Goal: Task Accomplishment & Management: Use online tool/utility

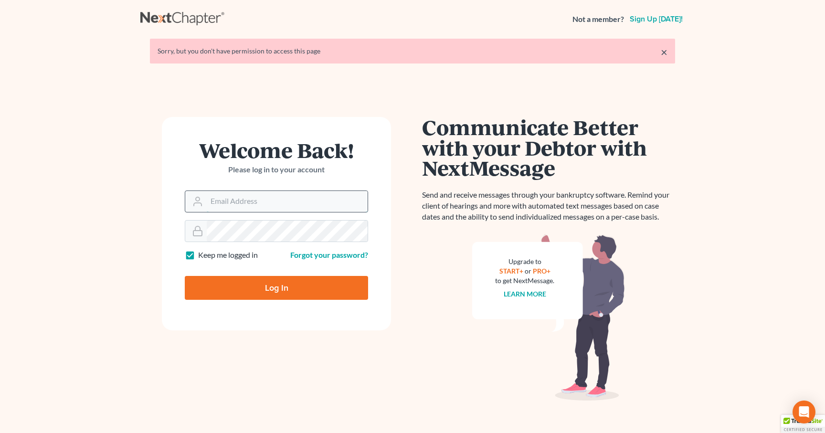
click at [321, 209] on input "Email Address" at bounding box center [287, 201] width 161 height 21
type input "sevan@gorginianlaw.com"
click at [269, 285] on input "Log In" at bounding box center [276, 288] width 183 height 24
type input "Thinking..."
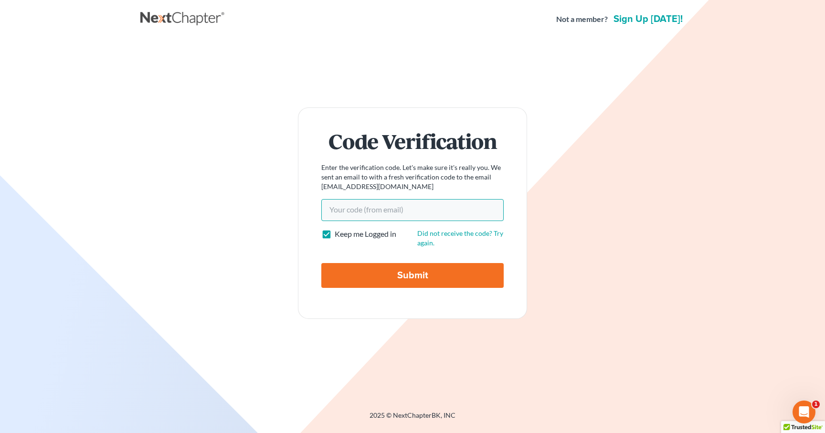
click at [383, 207] on input "Your code(from email)" at bounding box center [412, 210] width 182 height 22
paste input "01f0b2"
type input "01f0b2"
click at [385, 284] on input "Submit" at bounding box center [412, 275] width 182 height 25
type input "Thinking..."
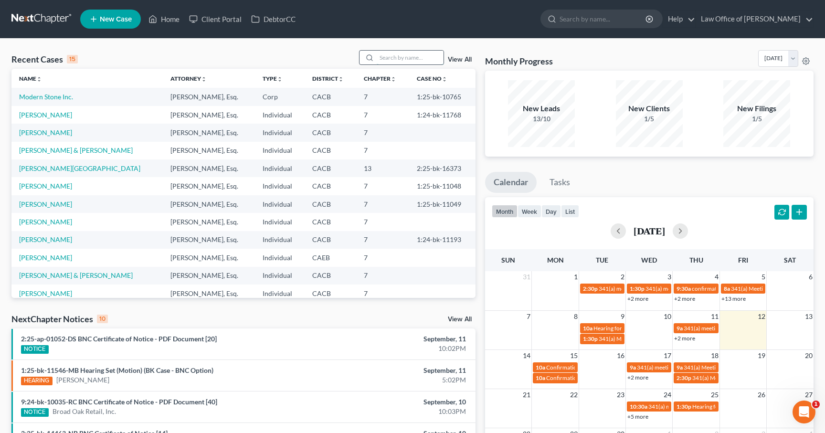
click at [400, 52] on input "search" at bounding box center [410, 58] width 67 height 14
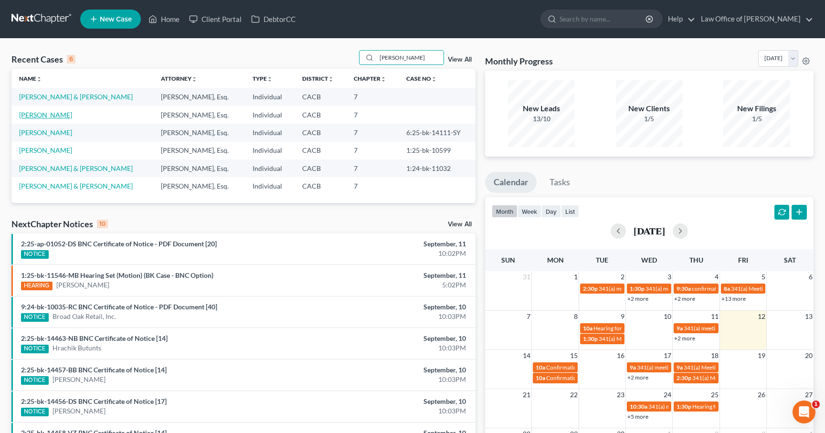
type input "artur"
click at [48, 117] on link "[PERSON_NAME]" at bounding box center [45, 115] width 53 height 8
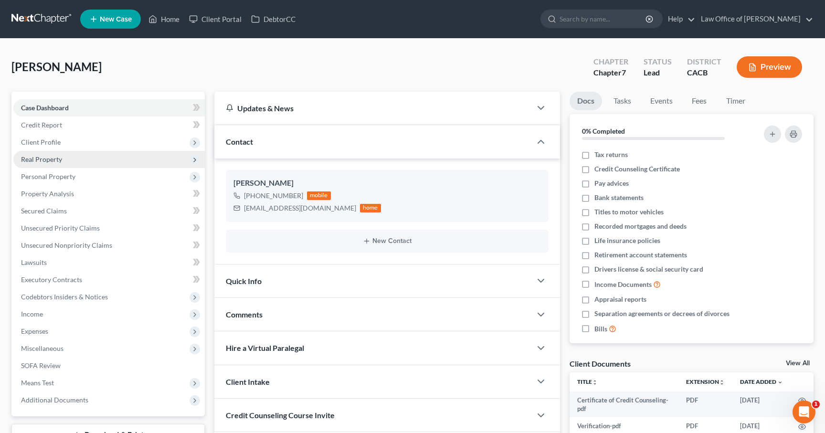
click at [38, 163] on span "Real Property" at bounding box center [108, 159] width 191 height 17
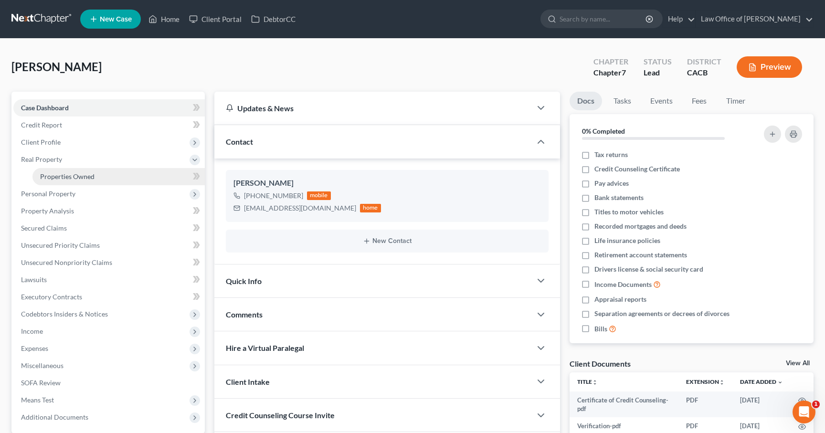
click at [66, 178] on span "Properties Owned" at bounding box center [67, 176] width 54 height 8
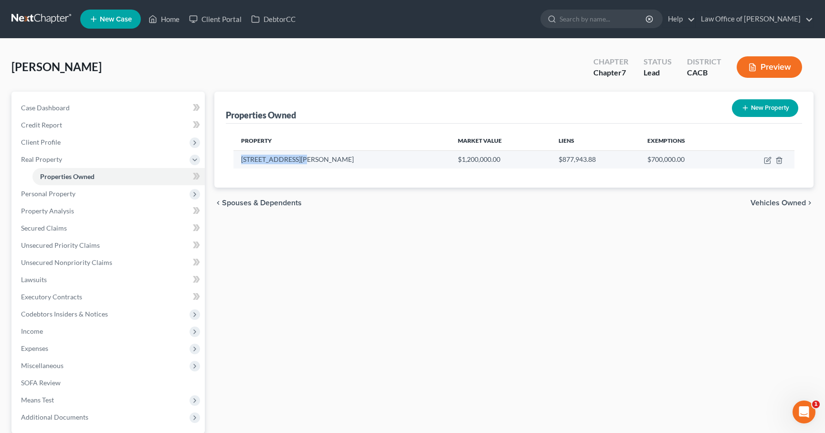
drag, startPoint x: 298, startPoint y: 159, endPoint x: 240, endPoint y: 162, distance: 58.3
click at [240, 162] on td "768 Patterson Ave." at bounding box center [341, 159] width 217 height 18
copy td "768 Patterson Ave."
click at [766, 159] on icon "button" at bounding box center [768, 161] width 8 height 8
select select "4"
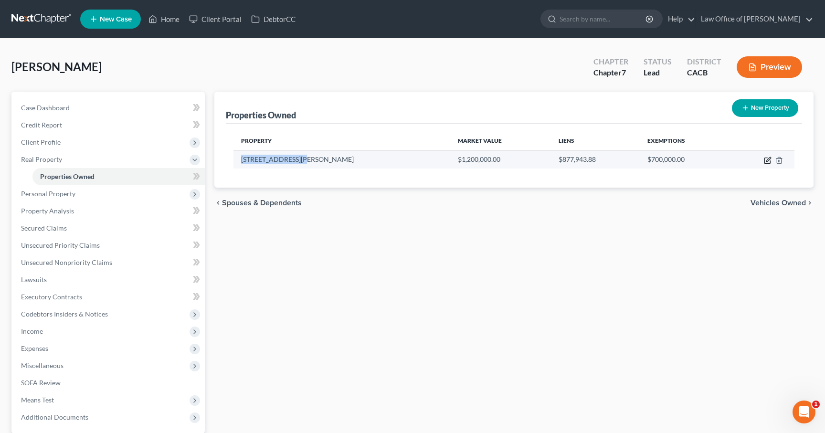
select select "0"
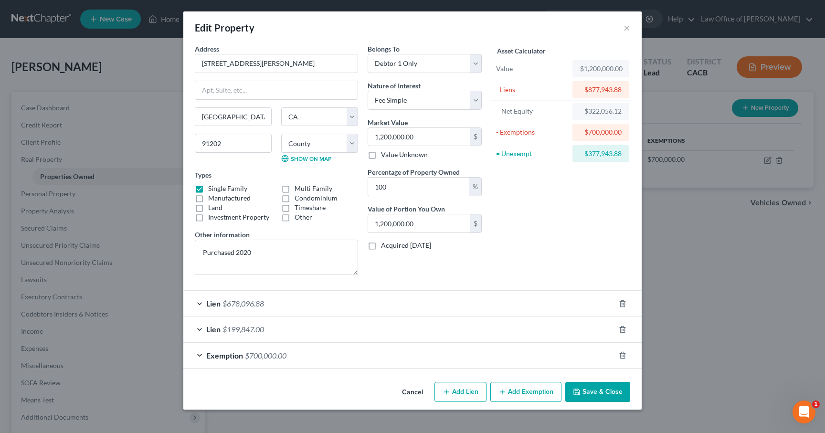
click at [603, 396] on button "Save & Close" at bounding box center [597, 392] width 65 height 20
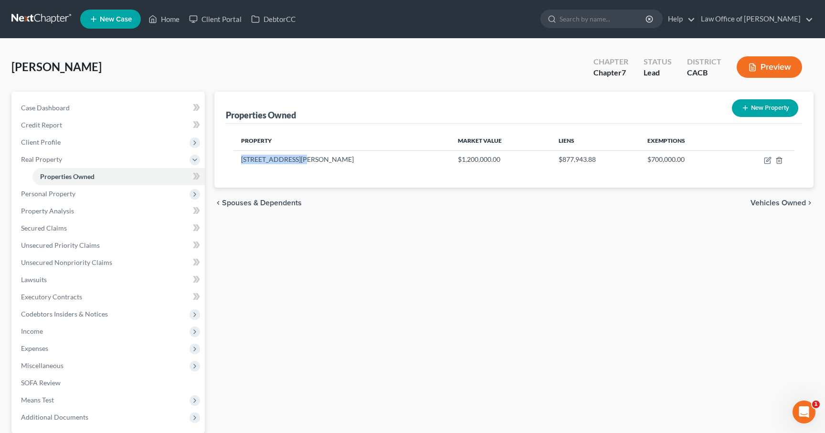
click at [45, 19] on link at bounding box center [41, 19] width 61 height 17
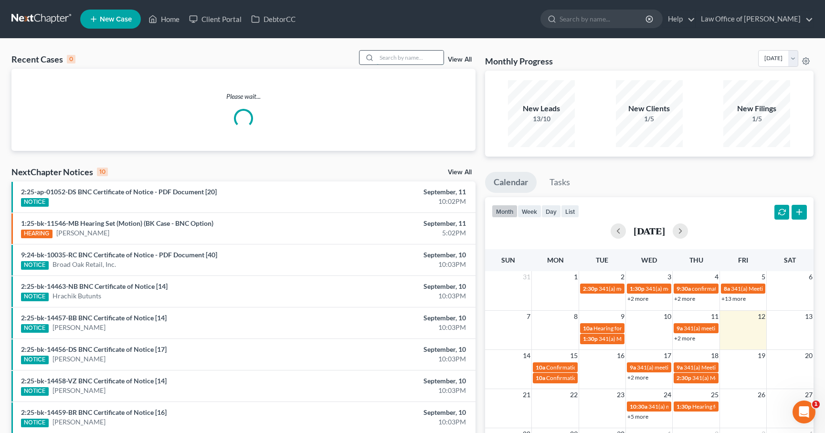
click at [408, 56] on input "search" at bounding box center [410, 58] width 67 height 14
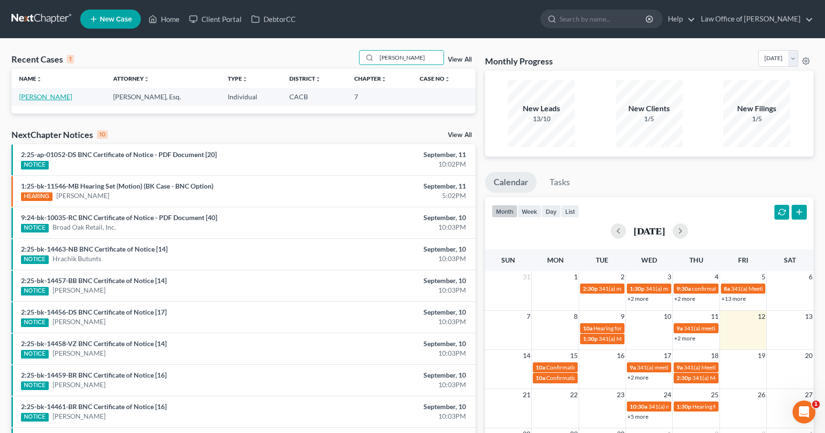
type input "falcone"
click at [48, 100] on link "[PERSON_NAME]" at bounding box center [45, 97] width 53 height 8
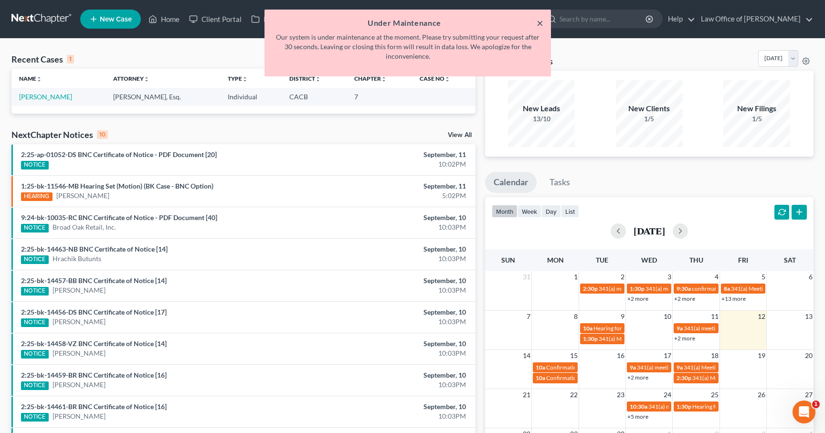
click at [537, 26] on button "×" at bounding box center [540, 22] width 7 height 11
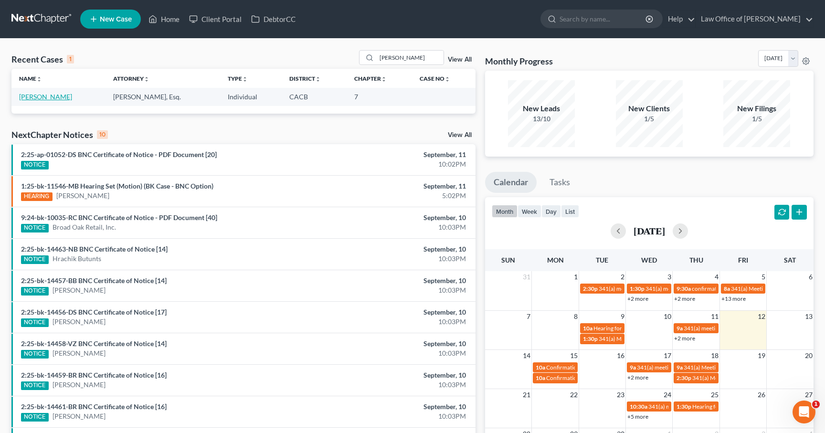
click at [53, 97] on link "[PERSON_NAME]" at bounding box center [45, 97] width 53 height 8
click at [53, 95] on link "[PERSON_NAME]" at bounding box center [45, 97] width 53 height 8
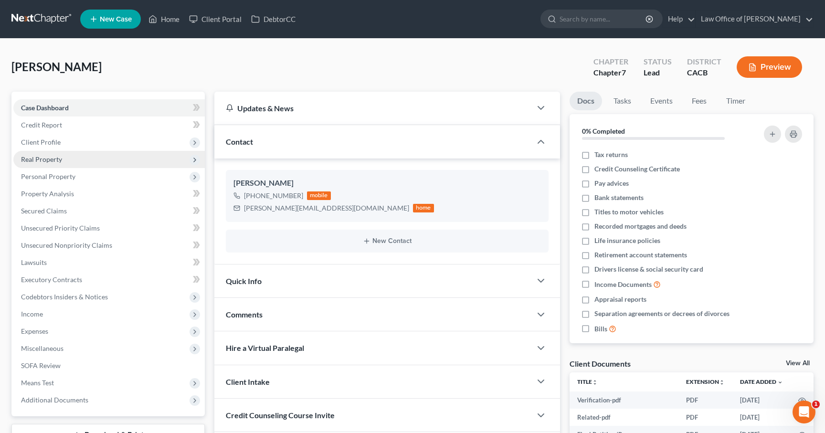
click at [49, 158] on span "Real Property" at bounding box center [41, 159] width 41 height 8
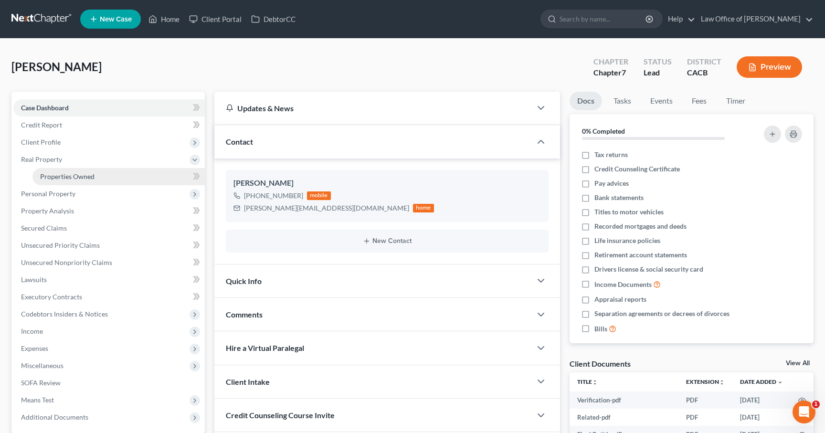
click at [59, 177] on span "Properties Owned" at bounding box center [67, 176] width 54 height 8
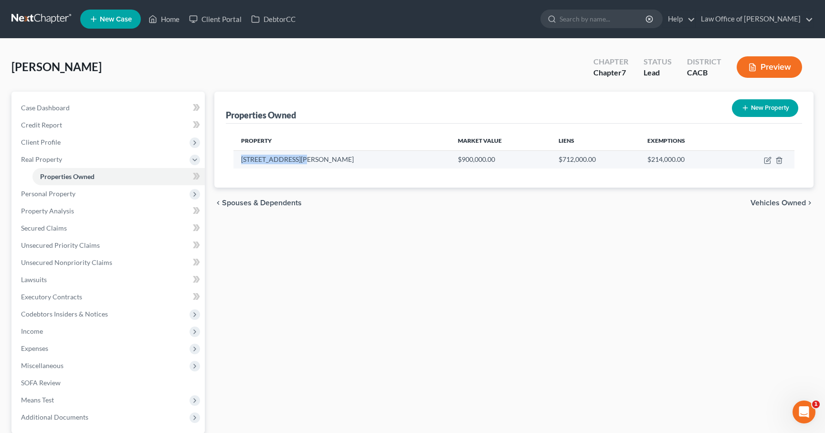
drag, startPoint x: 303, startPoint y: 161, endPoint x: 243, endPoint y: 163, distance: 59.7
click at [243, 163] on td "[STREET_ADDRESS][PERSON_NAME]" at bounding box center [341, 159] width 217 height 18
copy td "[STREET_ADDRESS][PERSON_NAME]"
click at [767, 161] on icon "button" at bounding box center [768, 161] width 8 height 8
select select "4"
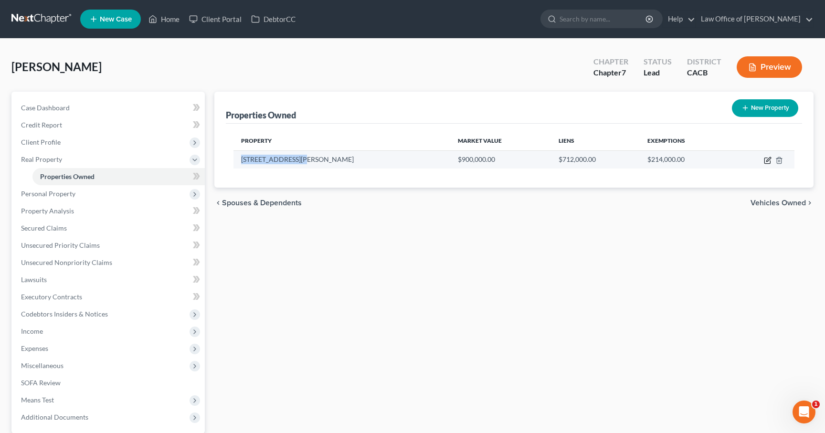
select select "3"
select select "0"
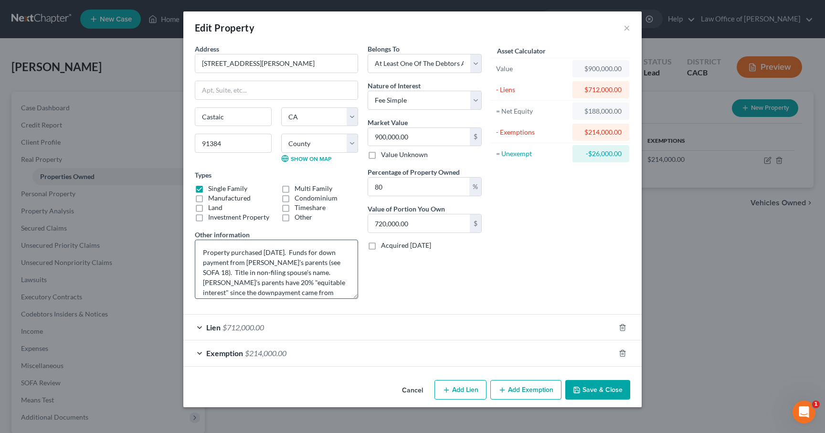
drag, startPoint x: 355, startPoint y: 272, endPoint x: 356, endPoint y: 295, distance: 23.4
click at [356, 295] on textarea "Property purchased July 2025. Funds for down payment from Debtor's parents (see…" at bounding box center [276, 269] width 163 height 59
click at [598, 389] on button "Save & Close" at bounding box center [597, 390] width 65 height 20
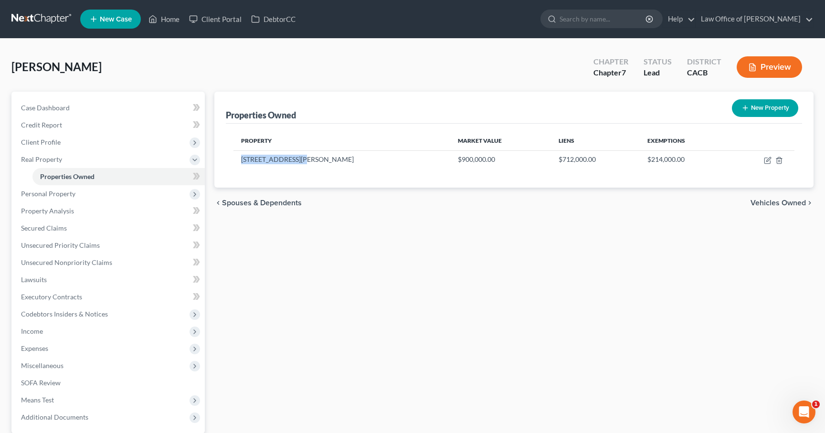
click at [36, 17] on link at bounding box center [41, 19] width 61 height 17
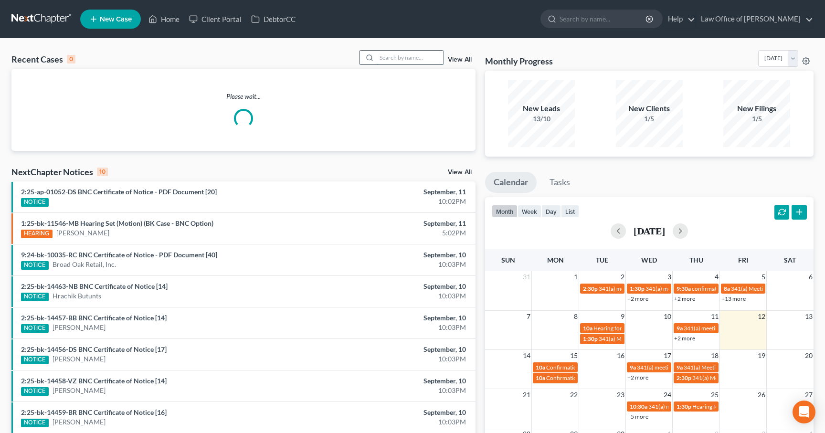
click at [403, 56] on input "search" at bounding box center [410, 58] width 67 height 14
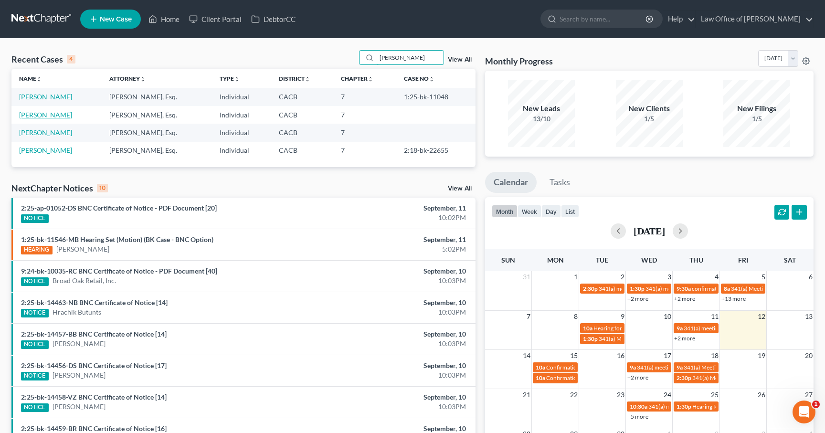
type input "angela"
click at [52, 114] on link "[PERSON_NAME]" at bounding box center [45, 115] width 53 height 8
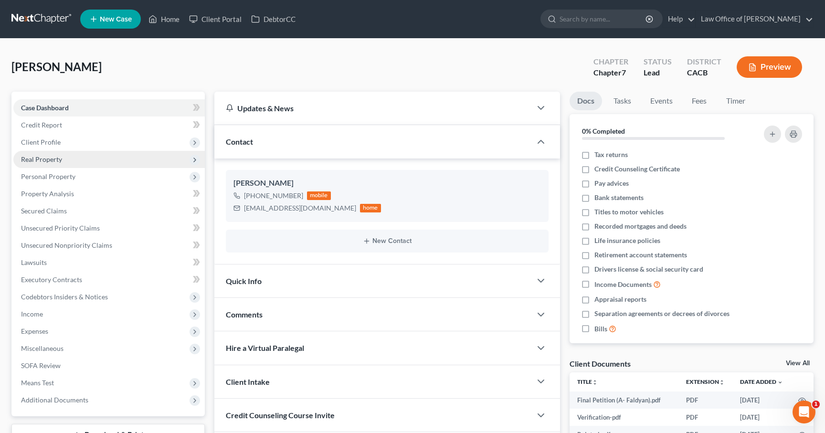
click at [42, 154] on span "Real Property" at bounding box center [108, 159] width 191 height 17
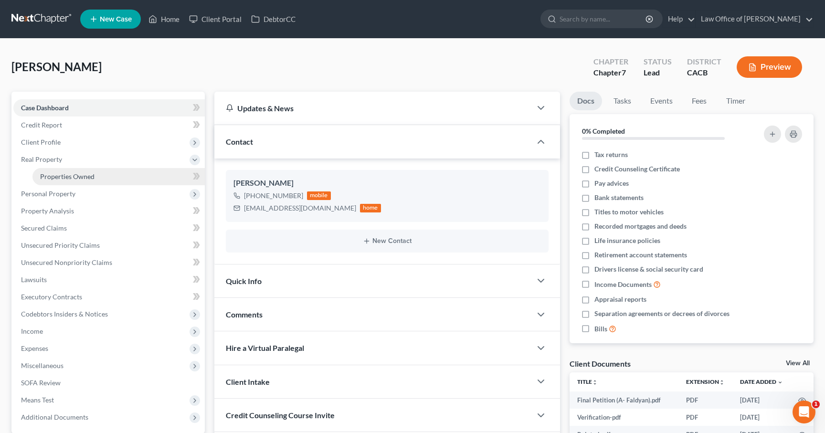
click at [69, 172] on span "Properties Owned" at bounding box center [67, 176] width 54 height 8
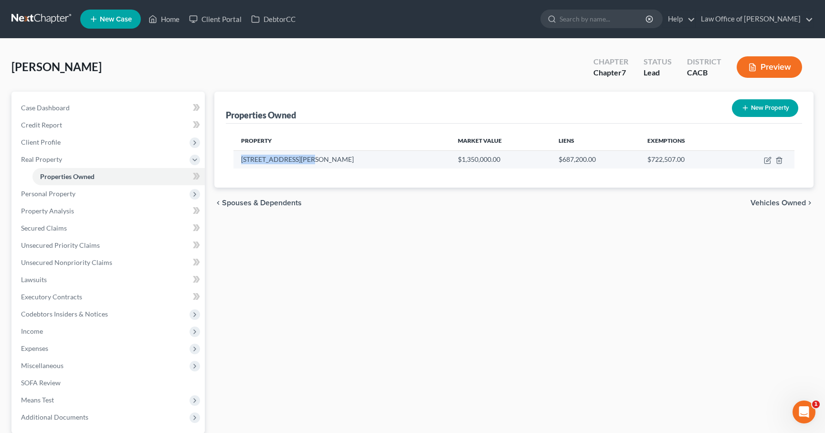
drag, startPoint x: 300, startPoint y: 160, endPoint x: 240, endPoint y: 158, distance: 59.7
click at [240, 158] on td "2389 E. Villa Street" at bounding box center [341, 159] width 217 height 18
copy td "2389 E. Villa Street"
click at [766, 160] on icon "button" at bounding box center [768, 159] width 4 height 4
select select "4"
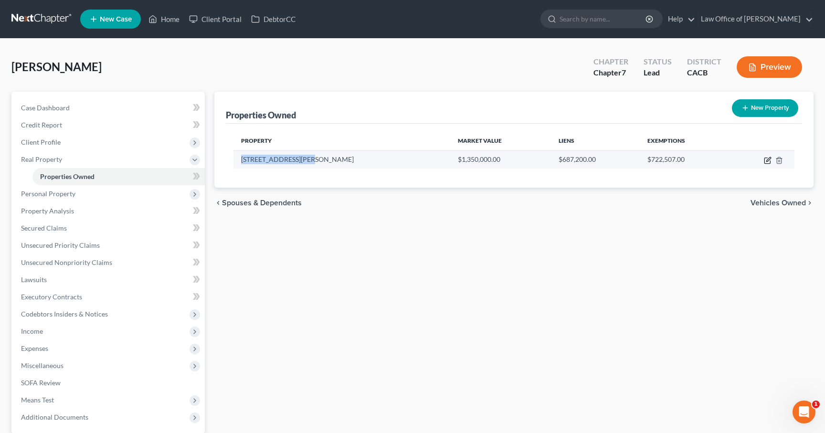
select select "4"
select select "1"
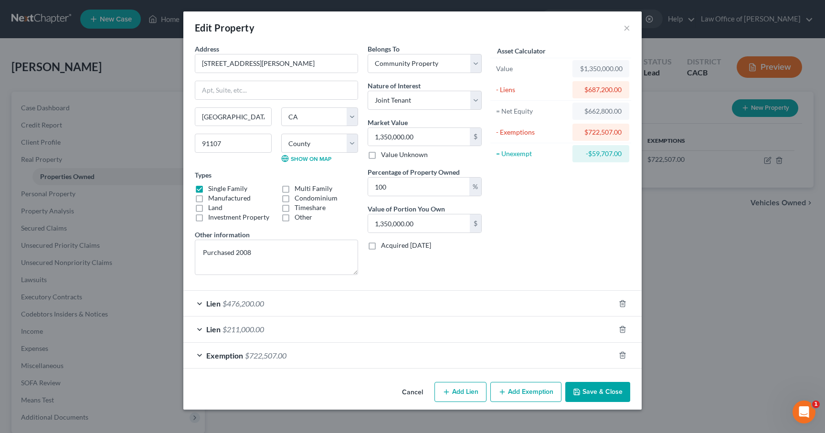
click at [592, 392] on button "Save & Close" at bounding box center [597, 392] width 65 height 20
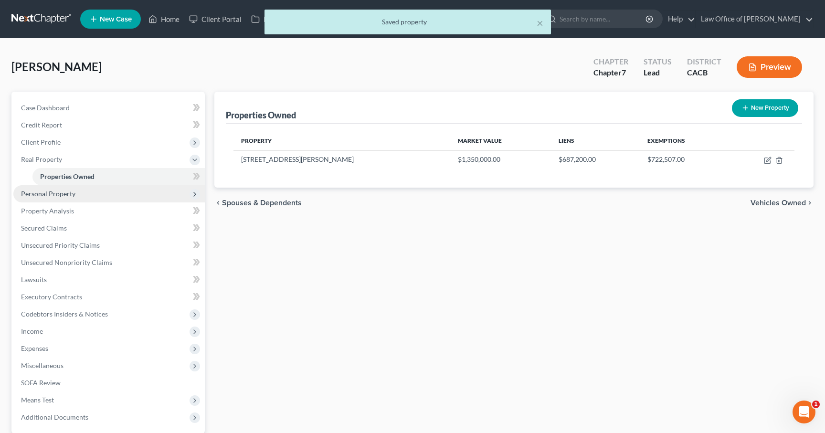
click at [60, 195] on span "Personal Property" at bounding box center [48, 194] width 54 height 8
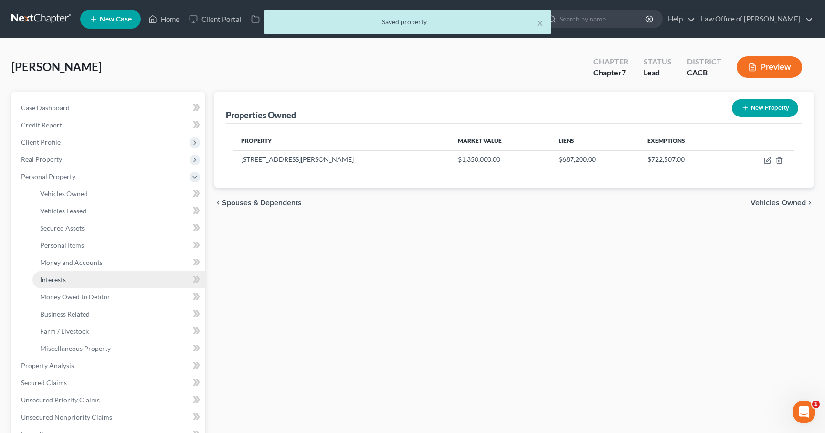
click at [56, 283] on span "Interests" at bounding box center [53, 279] width 26 height 8
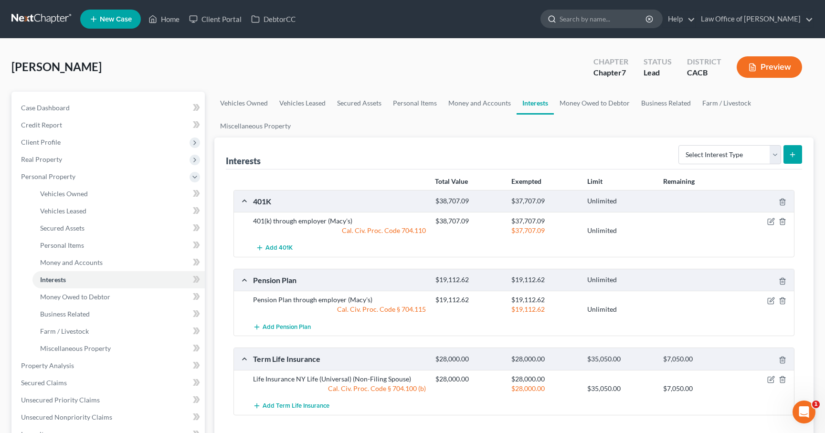
click at [579, 21] on input "search" at bounding box center [602, 19] width 87 height 18
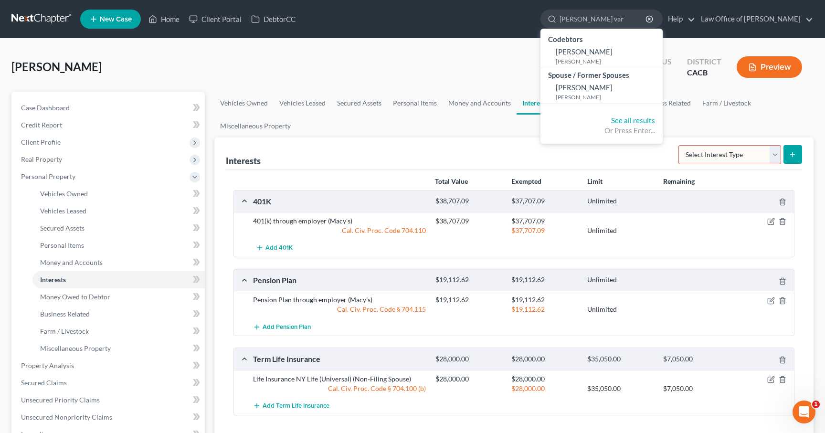
type input "aram var"
click at [38, 20] on link at bounding box center [41, 19] width 61 height 17
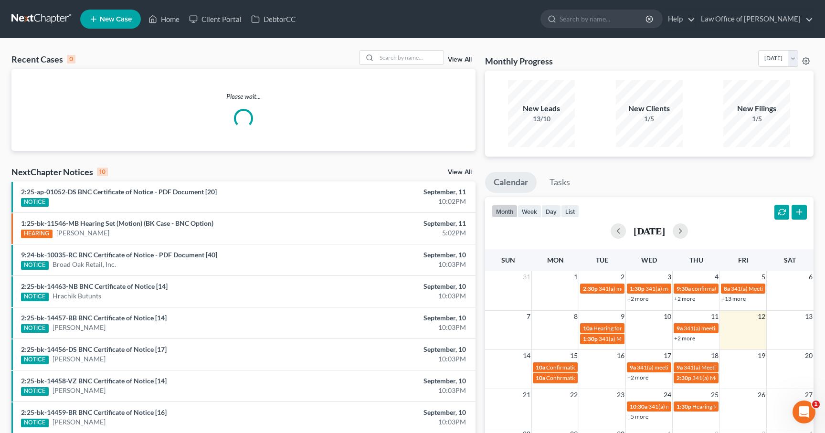
click at [382, 129] on div "Please wait..." at bounding box center [243, 110] width 464 height 82
click at [403, 57] on input "search" at bounding box center [410, 58] width 67 height 14
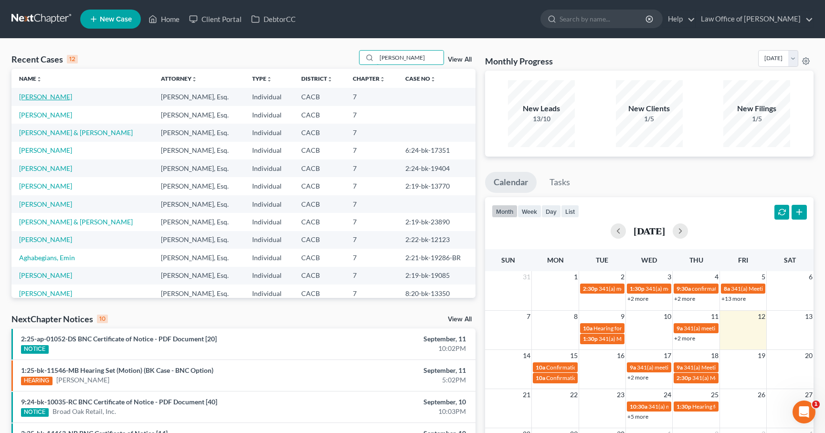
type input "[PERSON_NAME]"
click at [30, 97] on link "[PERSON_NAME]" at bounding box center [45, 97] width 53 height 8
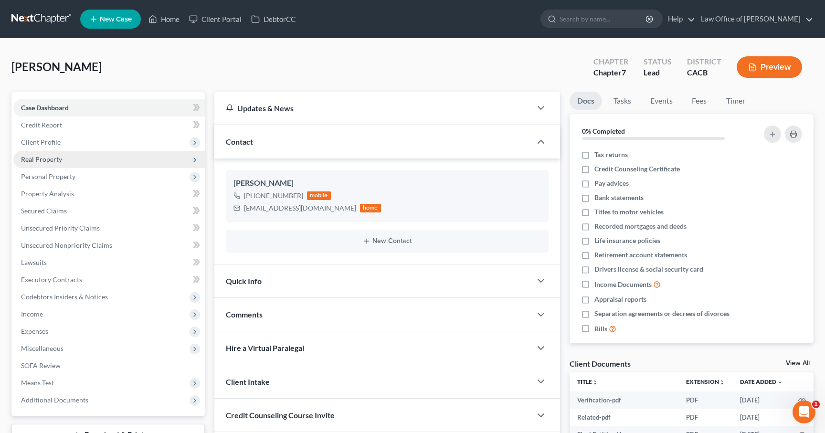
click at [43, 156] on span "Real Property" at bounding box center [41, 159] width 41 height 8
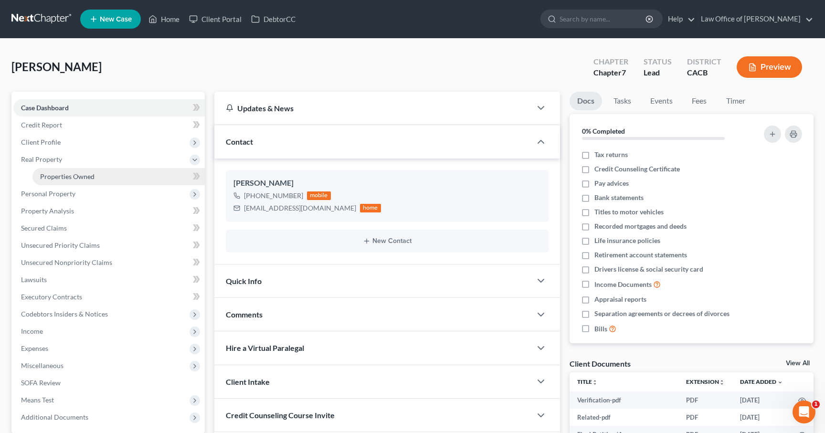
click at [53, 178] on span "Properties Owned" at bounding box center [67, 176] width 54 height 8
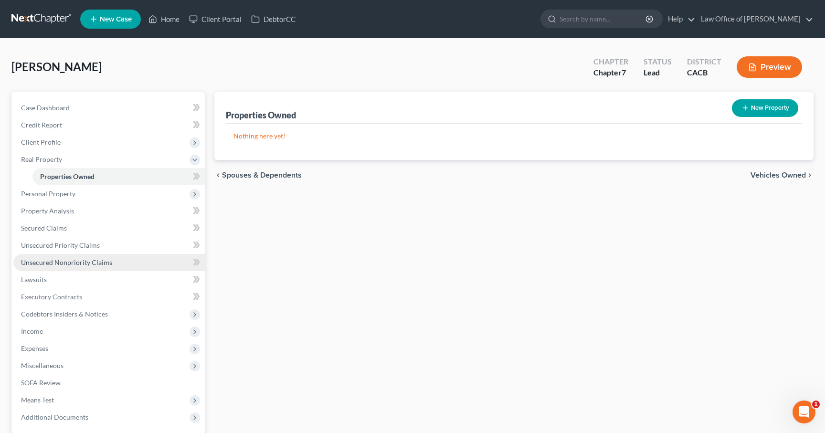
click at [63, 264] on span "Unsecured Nonpriority Claims" at bounding box center [66, 262] width 91 height 8
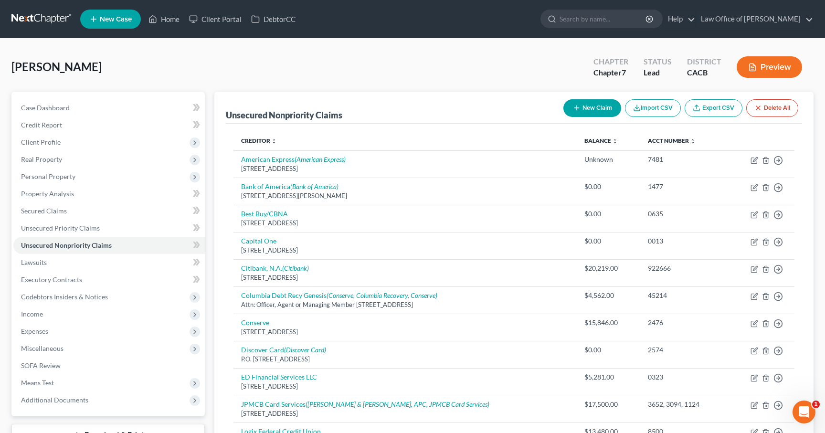
click at [42, 18] on link at bounding box center [41, 19] width 61 height 17
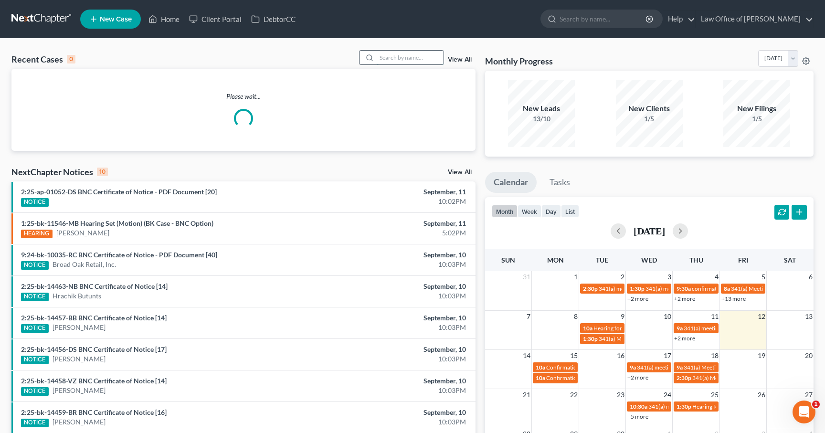
click at [415, 60] on input "search" at bounding box center [410, 58] width 67 height 14
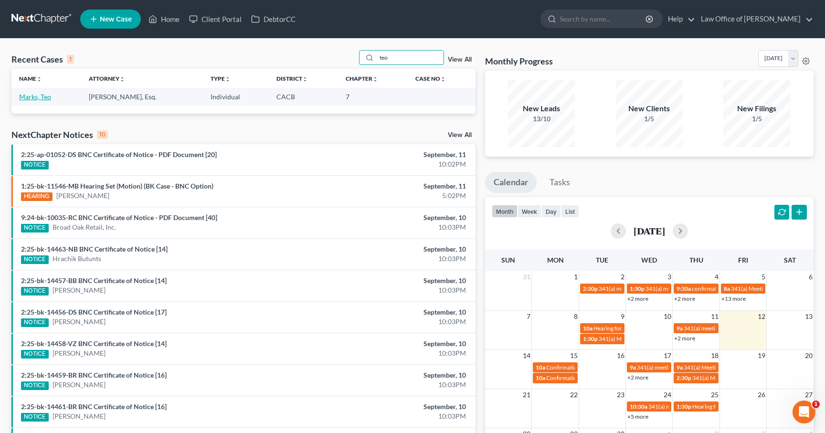
type input "teo"
click at [35, 96] on link "Marks, Teo" at bounding box center [35, 97] width 32 height 8
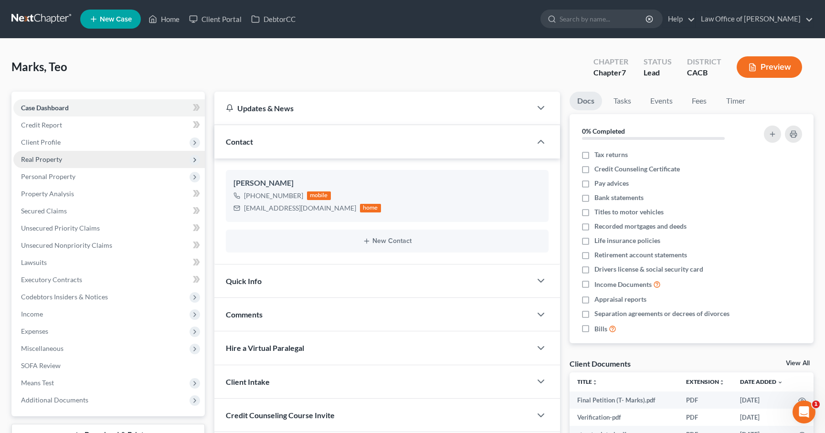
click at [38, 160] on span "Real Property" at bounding box center [41, 159] width 41 height 8
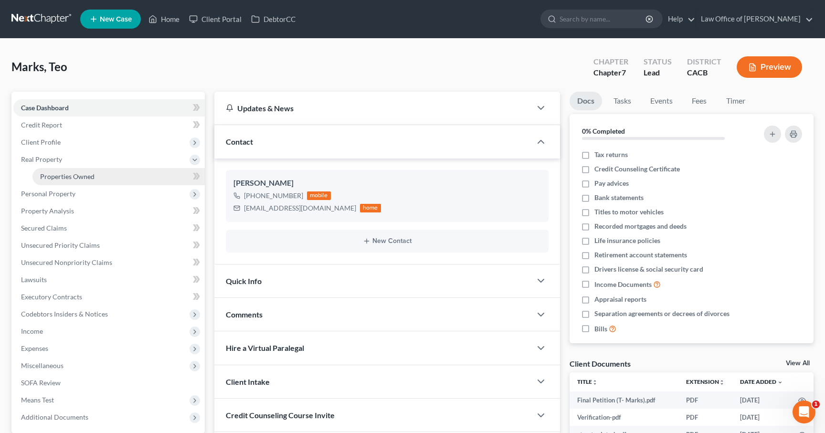
click at [47, 177] on span "Properties Owned" at bounding box center [67, 176] width 54 height 8
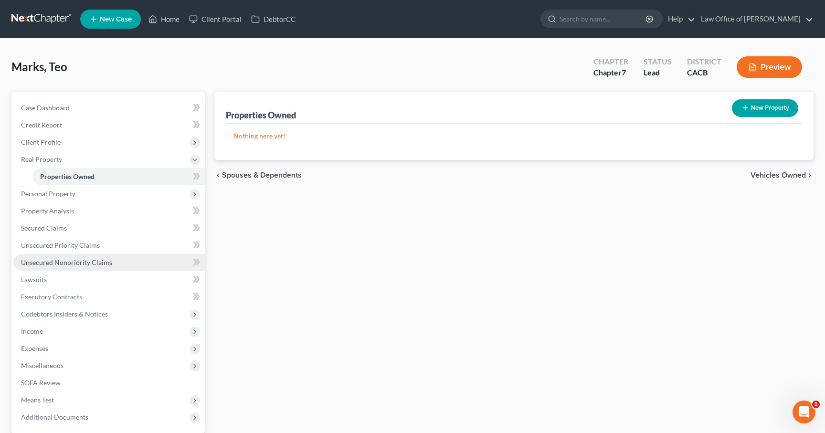
click at [67, 264] on span "Unsecured Nonpriority Claims" at bounding box center [66, 262] width 91 height 8
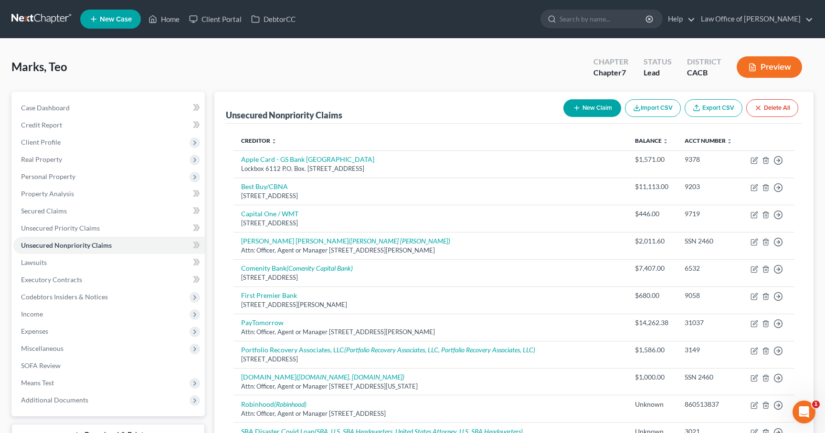
click at [32, 21] on link at bounding box center [41, 19] width 61 height 17
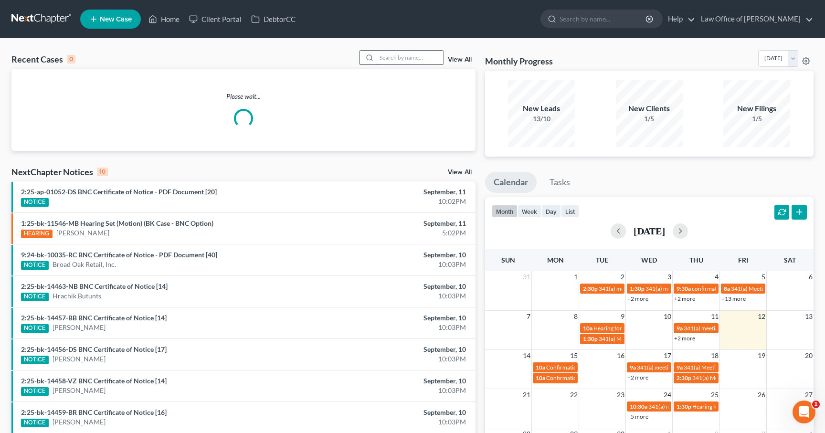
click at [420, 62] on input "search" at bounding box center [410, 58] width 67 height 14
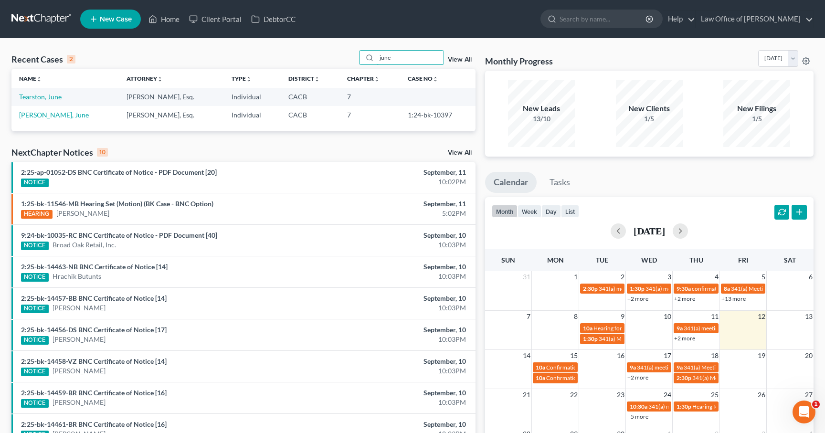
type input "june"
click at [29, 96] on link "Tearston, June" at bounding box center [40, 97] width 42 height 8
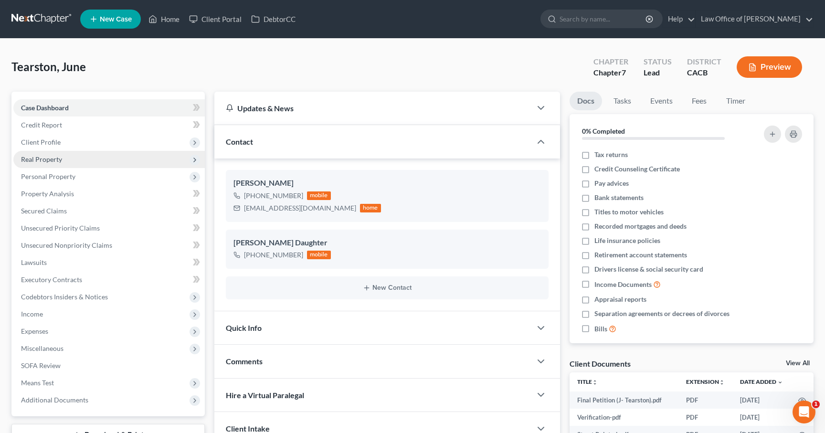
click at [44, 162] on span "Real Property" at bounding box center [41, 159] width 41 height 8
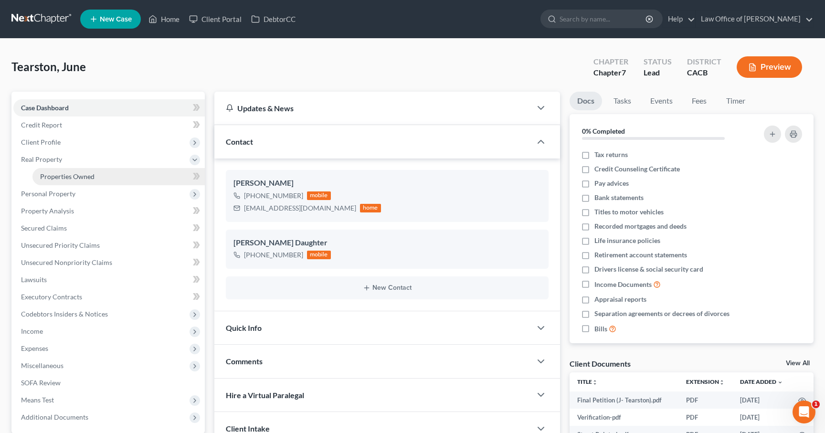
click at [48, 175] on span "Properties Owned" at bounding box center [67, 176] width 54 height 8
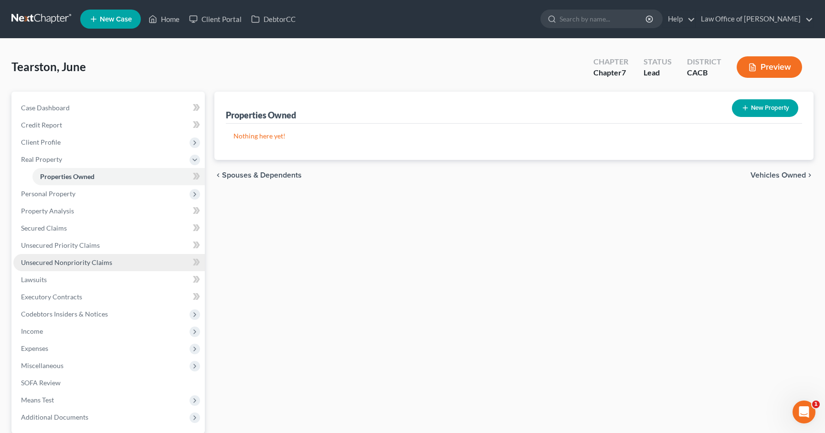
click at [62, 261] on span "Unsecured Nonpriority Claims" at bounding box center [66, 262] width 91 height 8
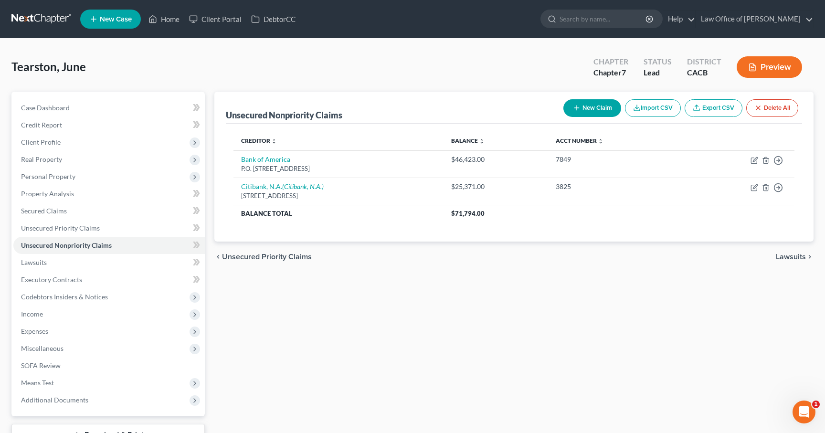
click at [40, 15] on link at bounding box center [41, 19] width 61 height 17
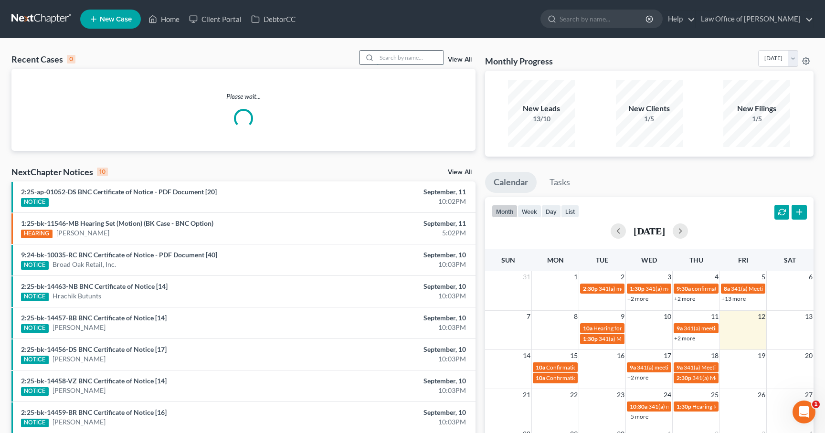
click at [408, 63] on input "search" at bounding box center [410, 58] width 67 height 14
type input "k"
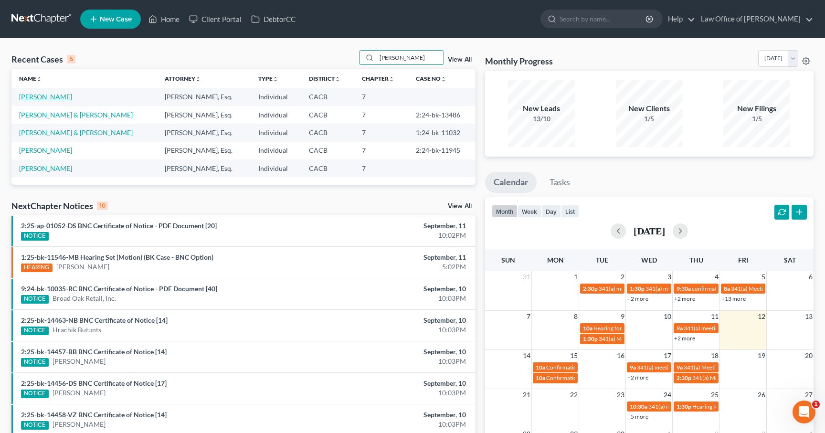
type input "[PERSON_NAME]"
click at [28, 97] on link "[PERSON_NAME]" at bounding box center [45, 97] width 53 height 8
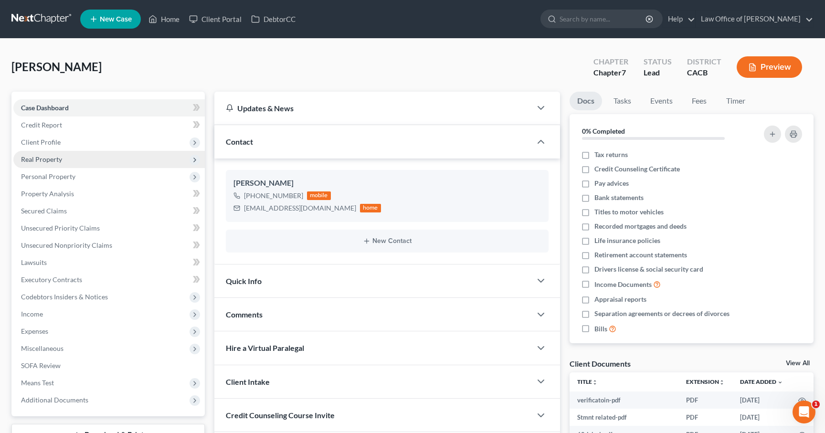
click at [45, 162] on span "Real Property" at bounding box center [41, 159] width 41 height 8
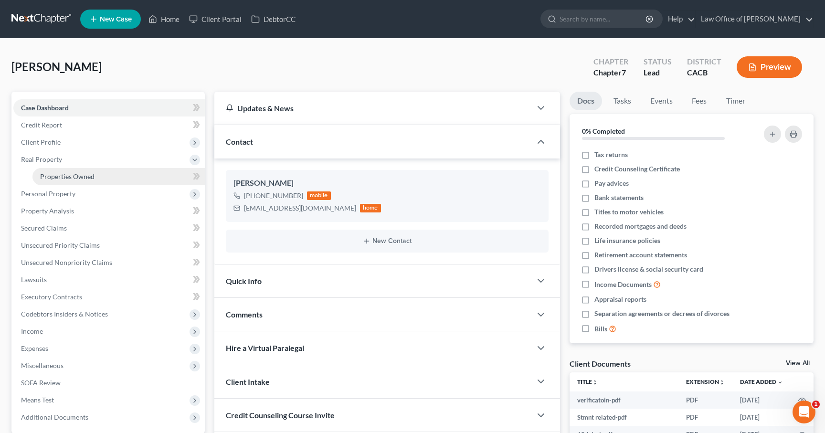
click at [53, 176] on span "Properties Owned" at bounding box center [67, 176] width 54 height 8
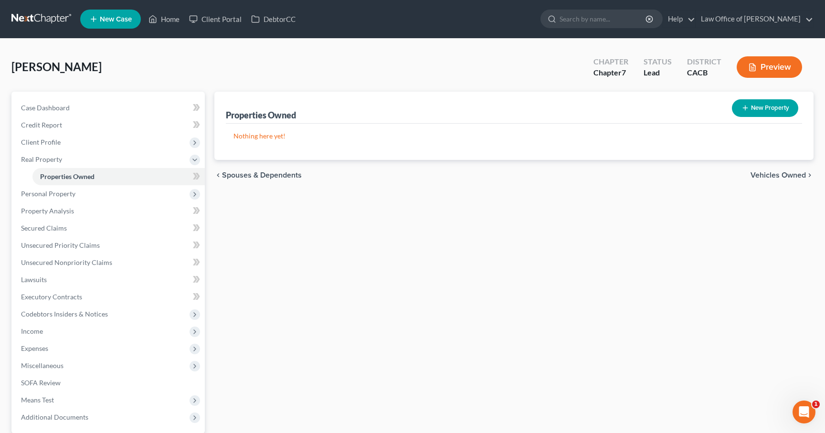
click at [39, 18] on link at bounding box center [41, 19] width 61 height 17
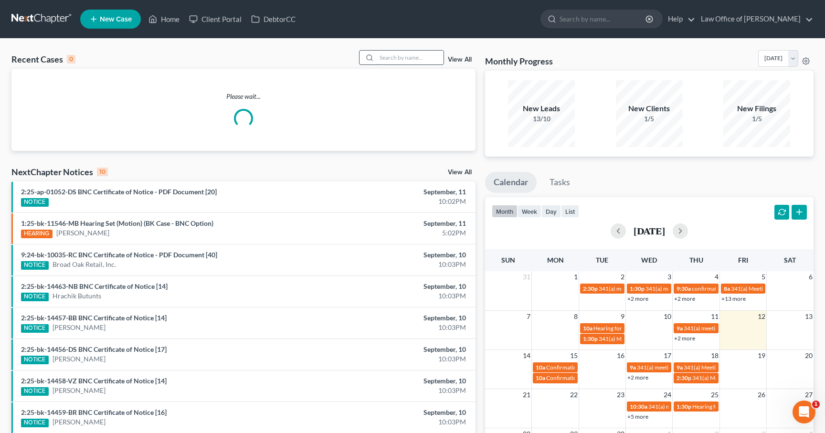
click at [412, 61] on input "search" at bounding box center [410, 58] width 67 height 14
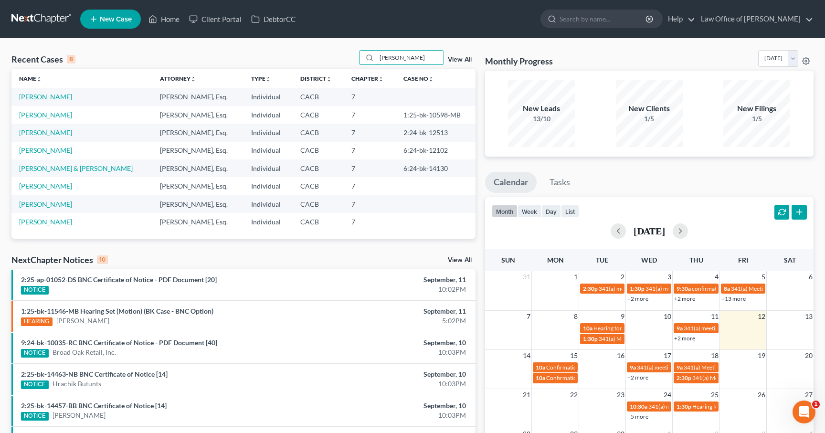
type input "[PERSON_NAME]"
click at [37, 97] on link "[PERSON_NAME]" at bounding box center [45, 97] width 53 height 8
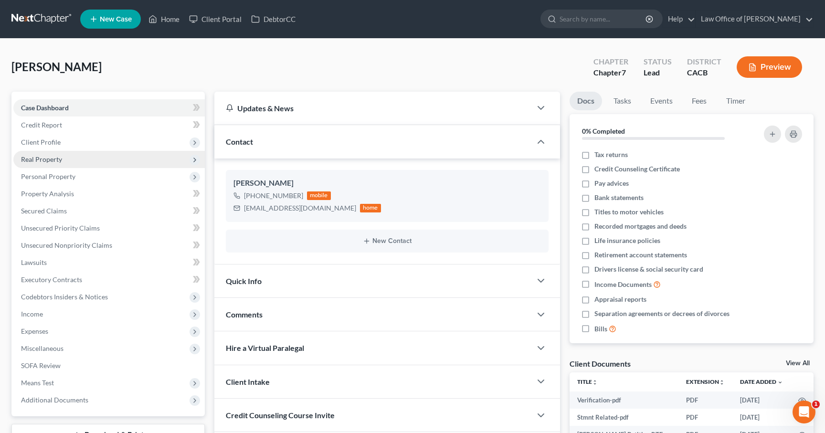
click at [48, 164] on span "Real Property" at bounding box center [108, 159] width 191 height 17
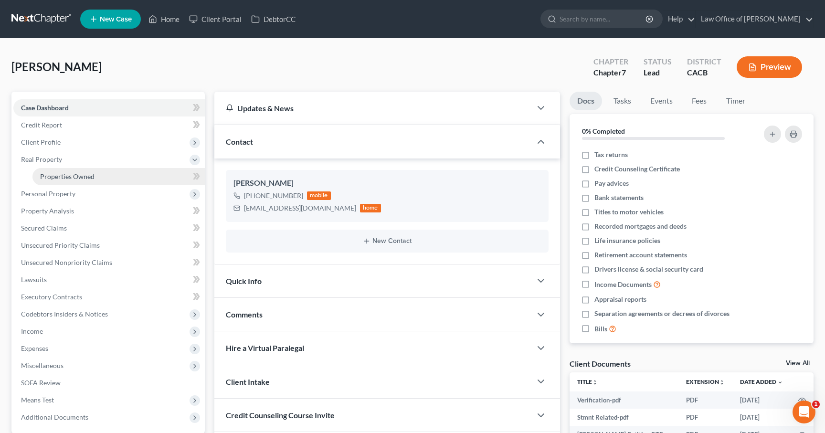
click at [52, 176] on span "Properties Owned" at bounding box center [67, 176] width 54 height 8
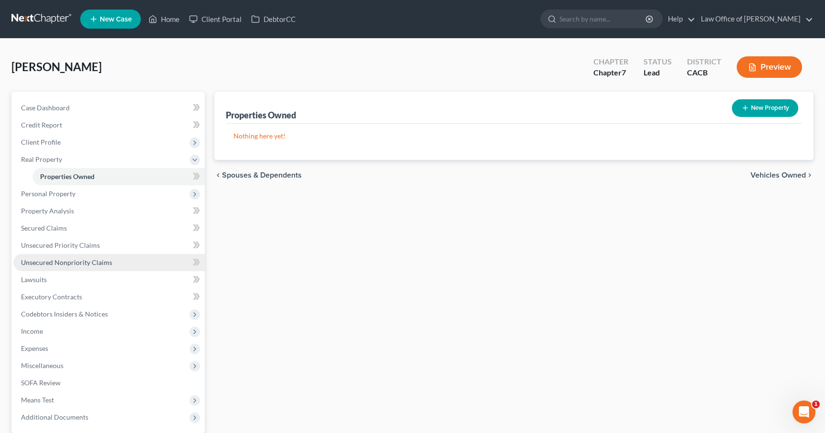
click at [68, 257] on link "Unsecured Nonpriority Claims" at bounding box center [108, 262] width 191 height 17
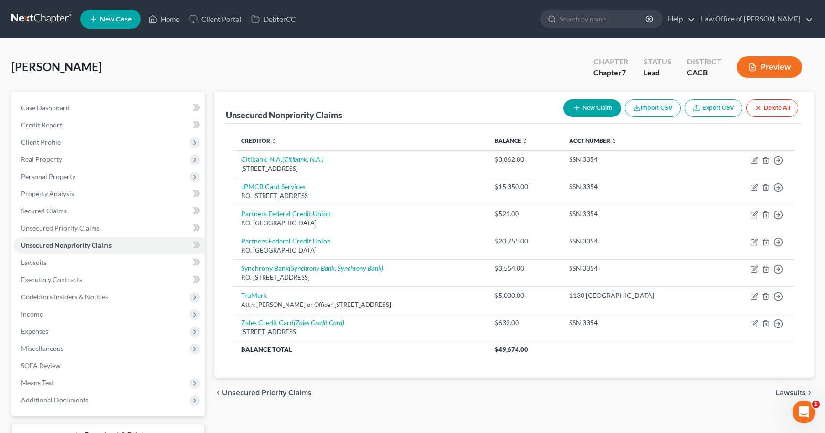
scroll to position [6, 0]
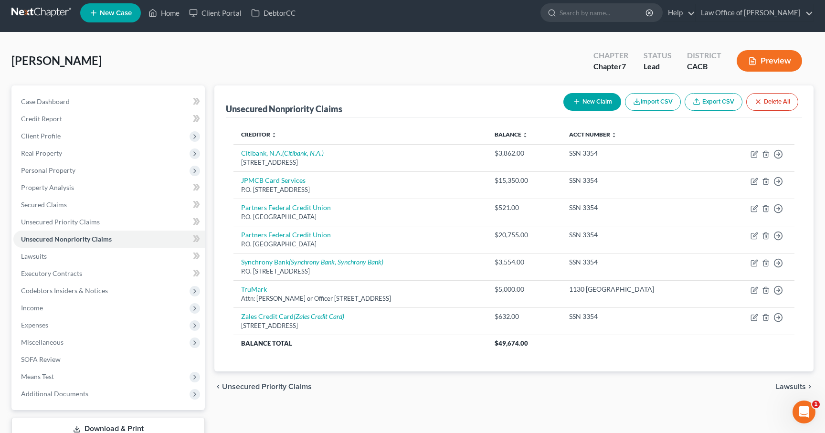
click at [27, 10] on link at bounding box center [41, 12] width 61 height 17
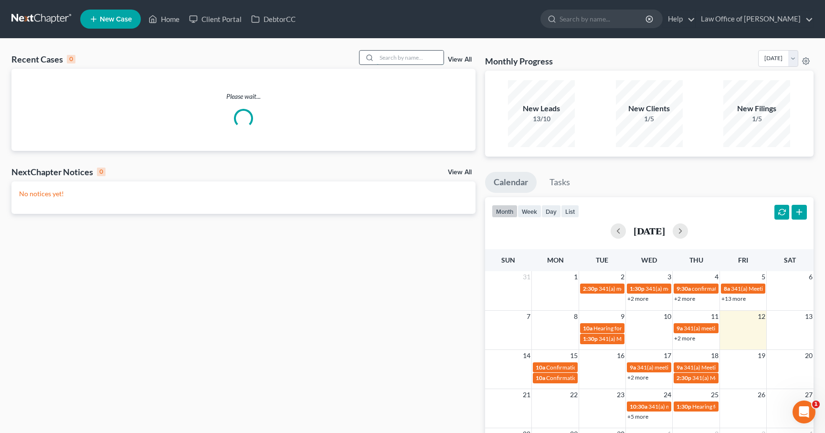
click at [392, 53] on input "search" at bounding box center [410, 58] width 67 height 14
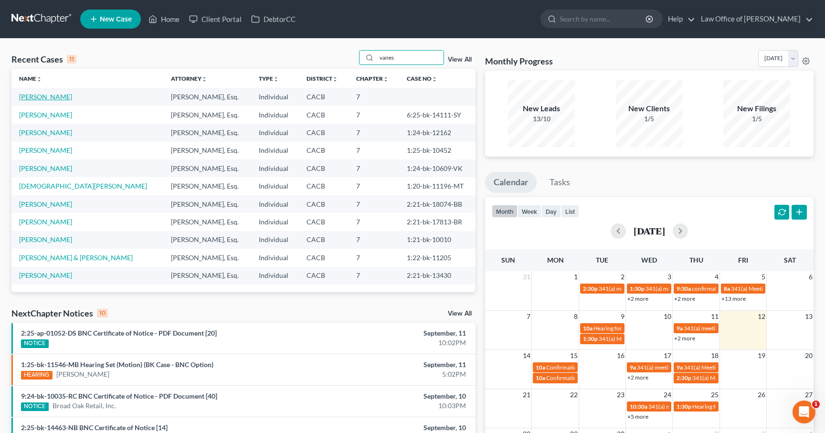
type input "vanes"
click at [53, 96] on link "[PERSON_NAME]" at bounding box center [45, 97] width 53 height 8
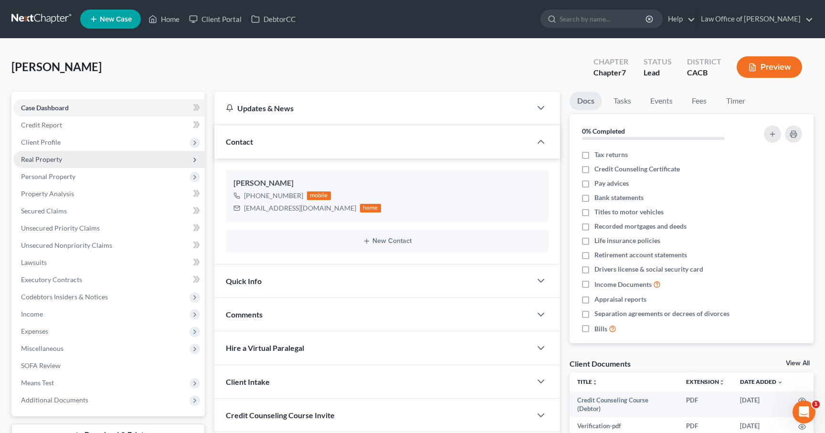
click at [35, 160] on span "Real Property" at bounding box center [41, 159] width 41 height 8
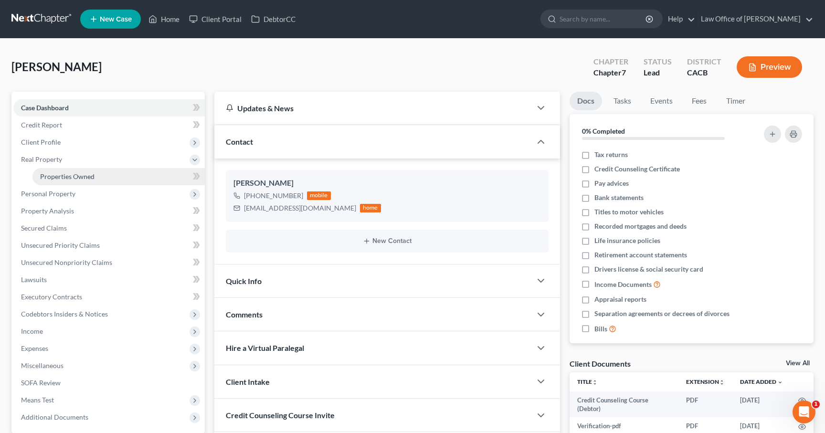
click at [47, 175] on span "Properties Owned" at bounding box center [67, 176] width 54 height 8
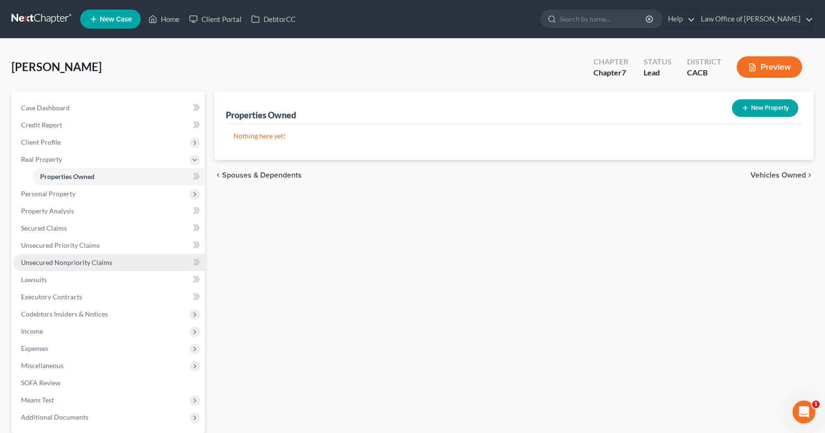
click at [84, 262] on span "Unsecured Nonpriority Claims" at bounding box center [66, 262] width 91 height 8
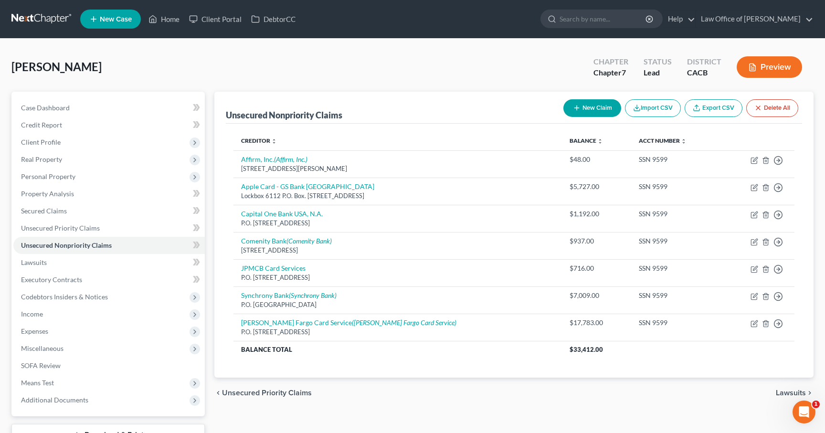
click at [50, 17] on link at bounding box center [41, 19] width 61 height 17
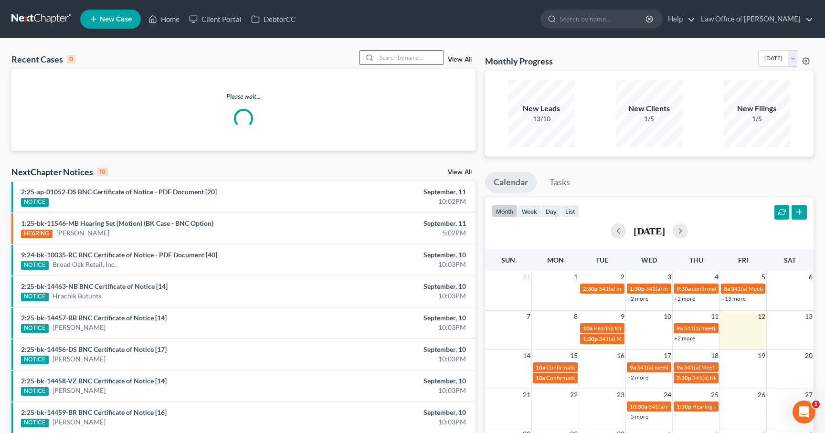
click at [430, 60] on input "search" at bounding box center [410, 58] width 67 height 14
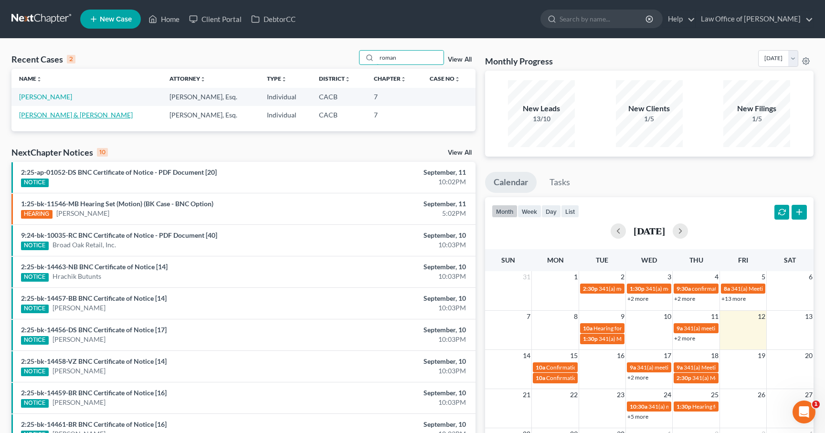
type input "roman"
click at [82, 116] on link "[PERSON_NAME] & [PERSON_NAME]" at bounding box center [76, 115] width 114 height 8
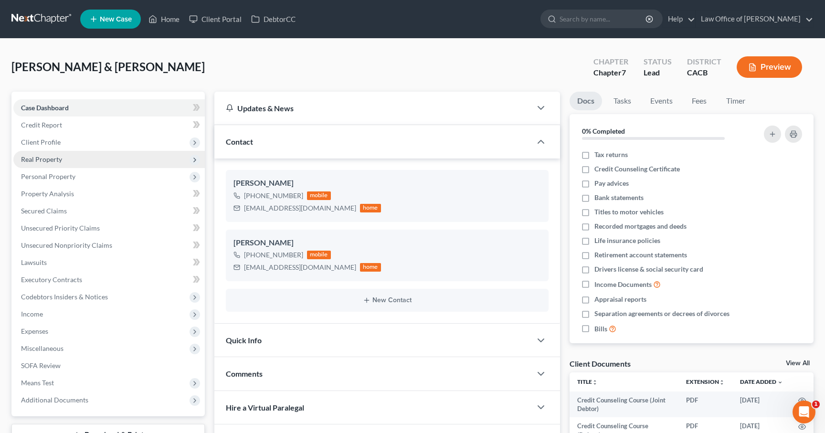
click at [53, 157] on span "Real Property" at bounding box center [41, 159] width 41 height 8
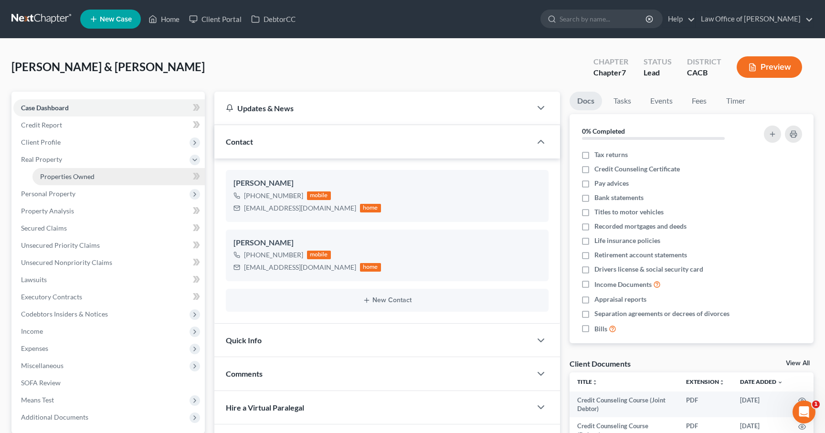
click at [56, 178] on span "Properties Owned" at bounding box center [67, 176] width 54 height 8
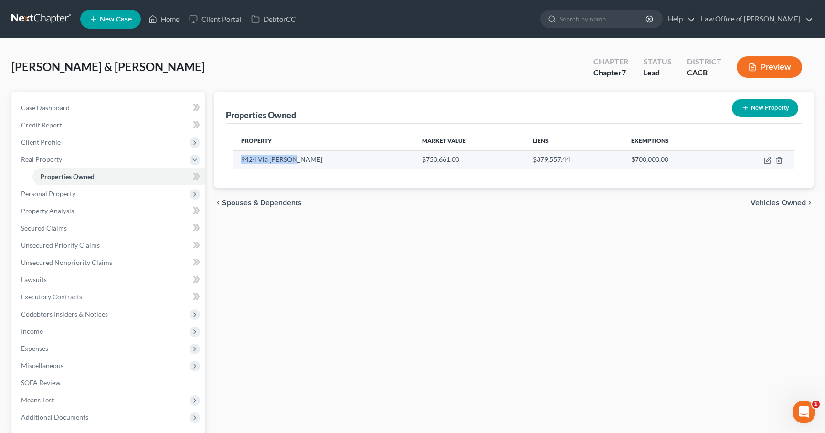
drag, startPoint x: 302, startPoint y: 158, endPoint x: 237, endPoint y: 159, distance: 64.9
click at [236, 159] on td "9424 Via Monique" at bounding box center [323, 159] width 181 height 18
copy td "9424 Via Monique"
click at [766, 161] on icon "button" at bounding box center [768, 159] width 4 height 4
select select "4"
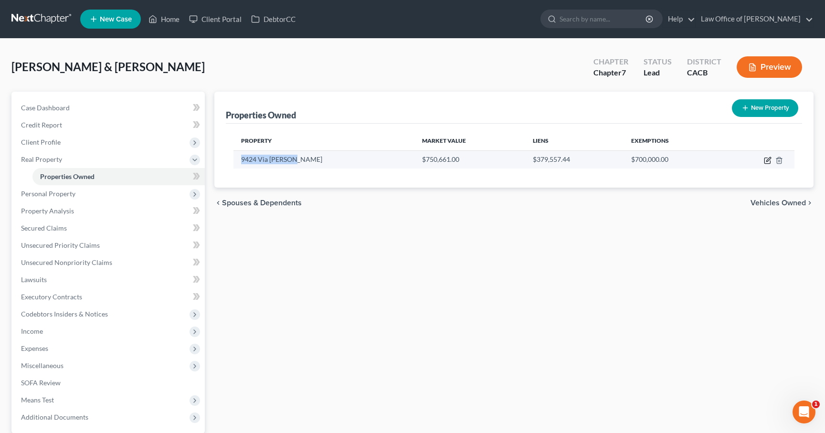
select select "2"
select select "1"
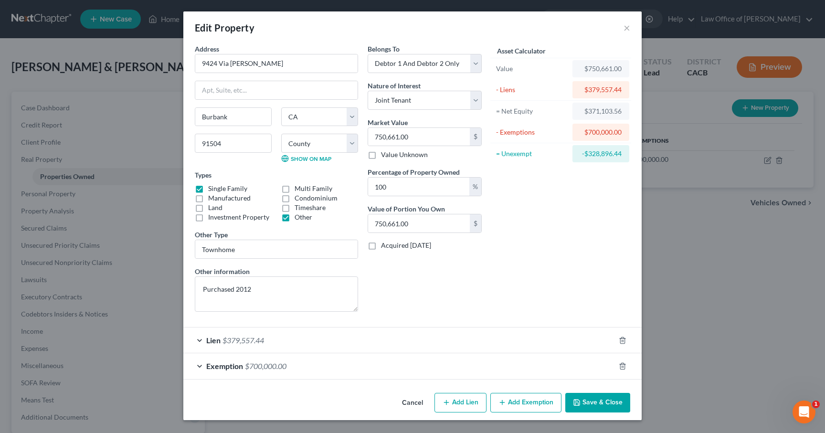
click at [605, 405] on button "Save & Close" at bounding box center [597, 403] width 65 height 20
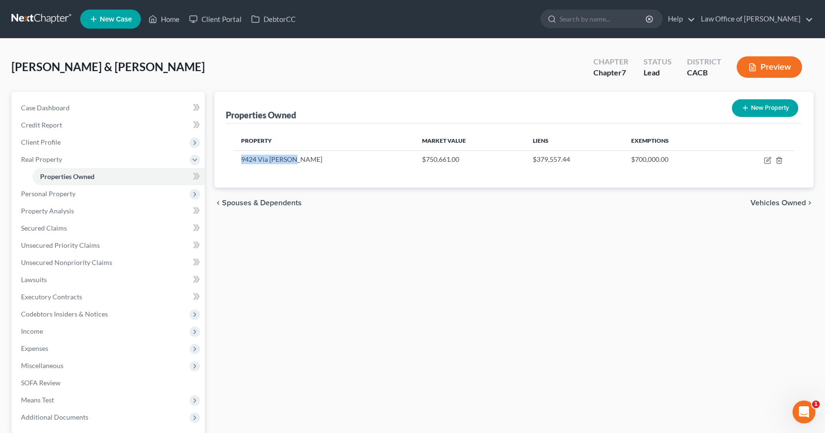
click at [50, 17] on link at bounding box center [41, 19] width 61 height 17
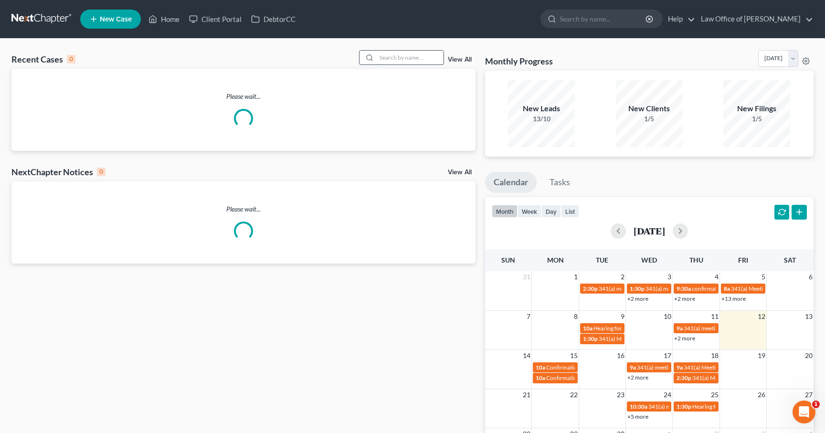
click at [400, 57] on input "search" at bounding box center [410, 58] width 67 height 14
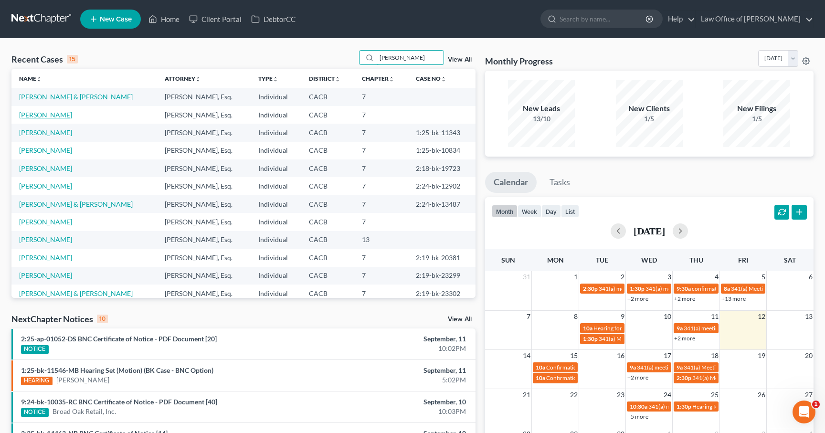
type input "[PERSON_NAME]"
click at [37, 114] on link "[PERSON_NAME]" at bounding box center [45, 115] width 53 height 8
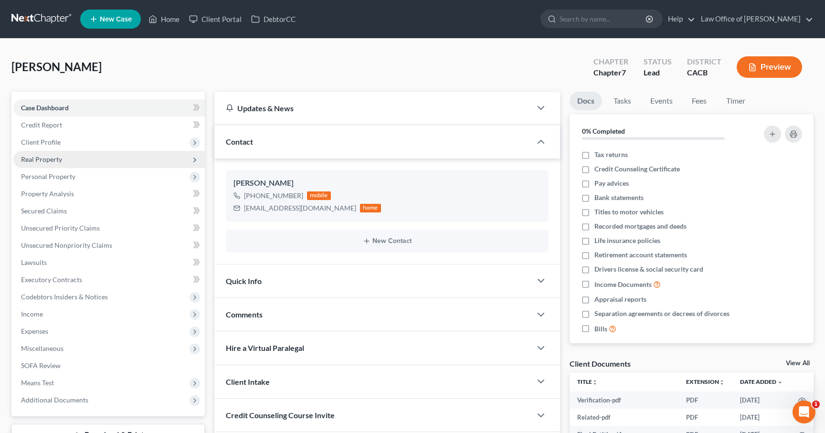
click at [46, 158] on span "Real Property" at bounding box center [41, 159] width 41 height 8
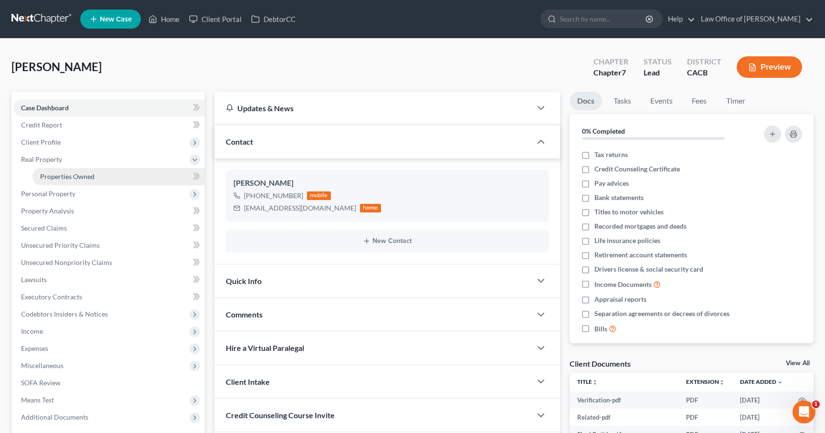
click at [66, 177] on span "Properties Owned" at bounding box center [67, 176] width 54 height 8
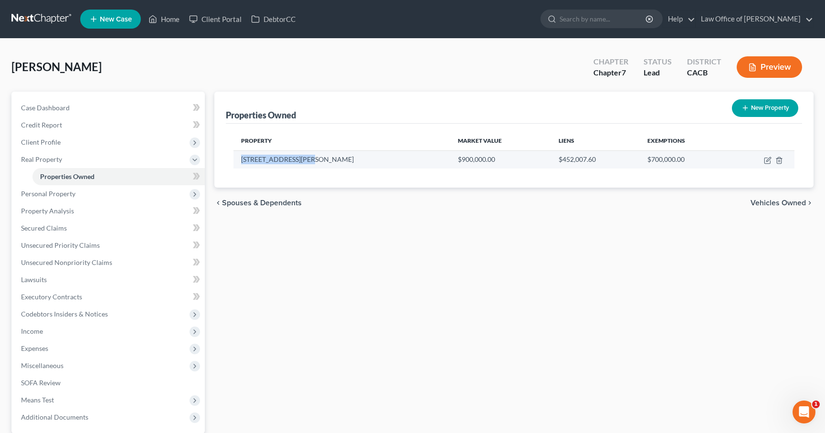
drag, startPoint x: 310, startPoint y: 161, endPoint x: 240, endPoint y: 160, distance: 70.2
click at [239, 161] on td "[STREET_ADDRESS][PERSON_NAME]" at bounding box center [341, 159] width 217 height 18
copy td "[STREET_ADDRESS][PERSON_NAME]"
click at [768, 158] on icon "button" at bounding box center [768, 159] width 4 height 4
select select "4"
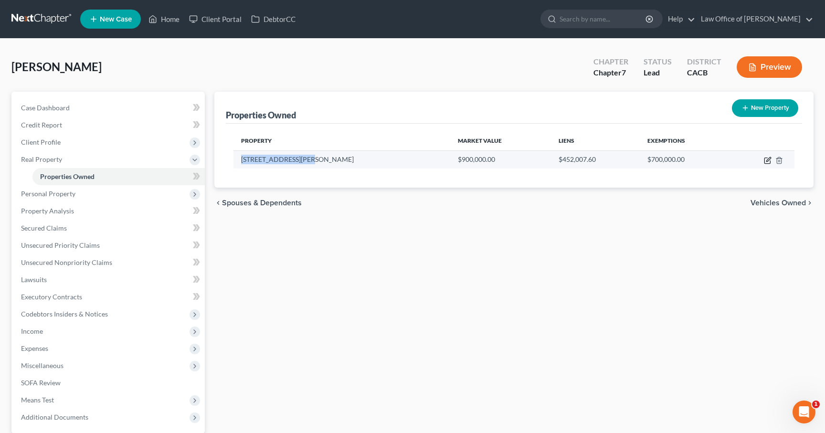
select select "0"
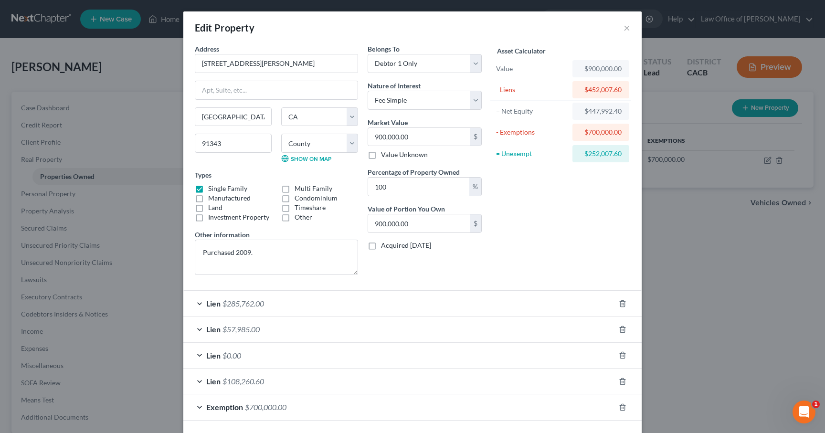
click at [239, 356] on span "$0.00" at bounding box center [231, 355] width 19 height 9
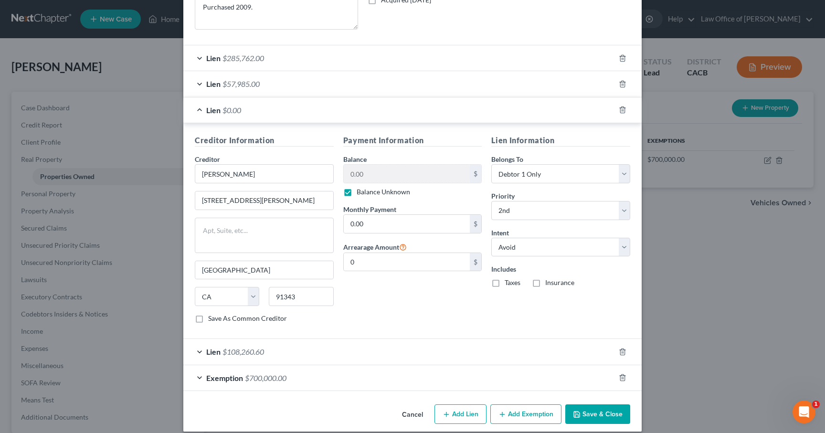
scroll to position [255, 0]
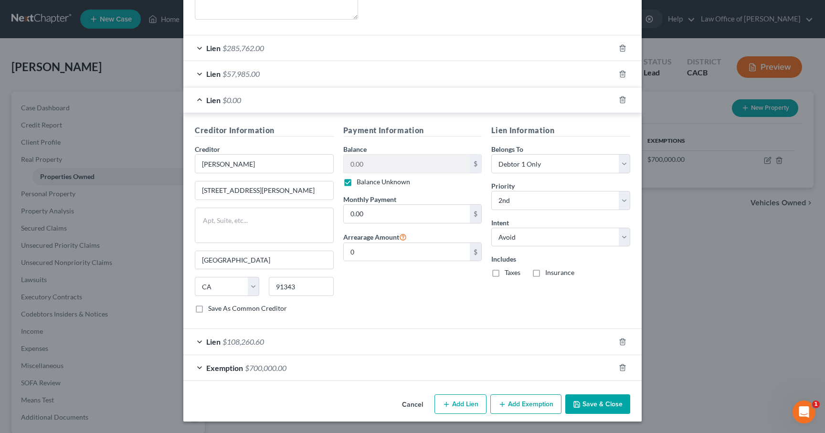
click at [584, 405] on button "Save & Close" at bounding box center [597, 404] width 65 height 20
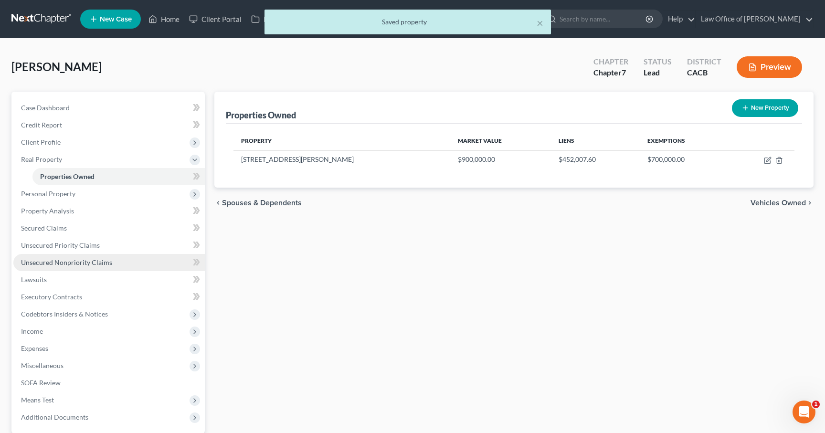
click at [60, 260] on span "Unsecured Nonpriority Claims" at bounding box center [66, 262] width 91 height 8
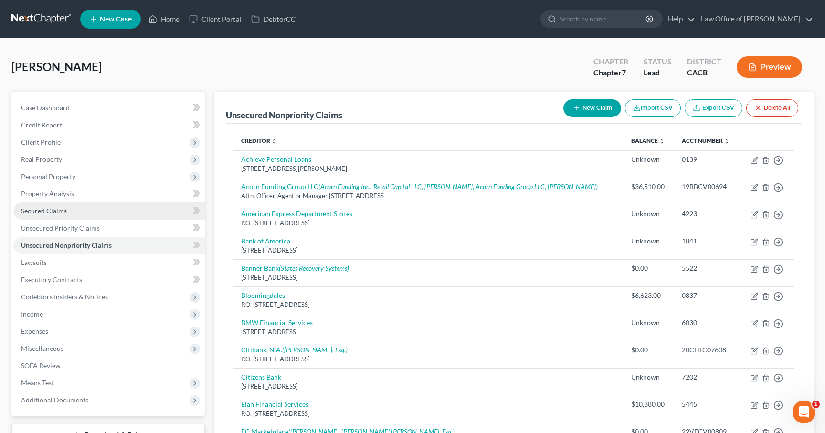
click at [41, 211] on span "Secured Claims" at bounding box center [44, 211] width 46 height 8
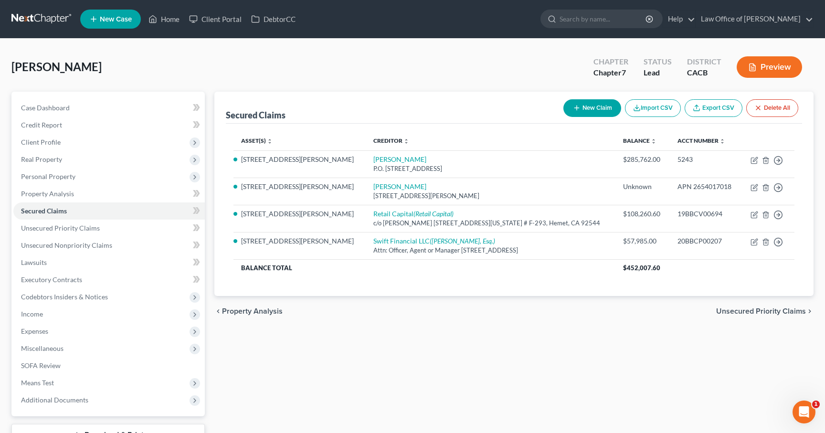
click at [31, 22] on link at bounding box center [41, 19] width 61 height 17
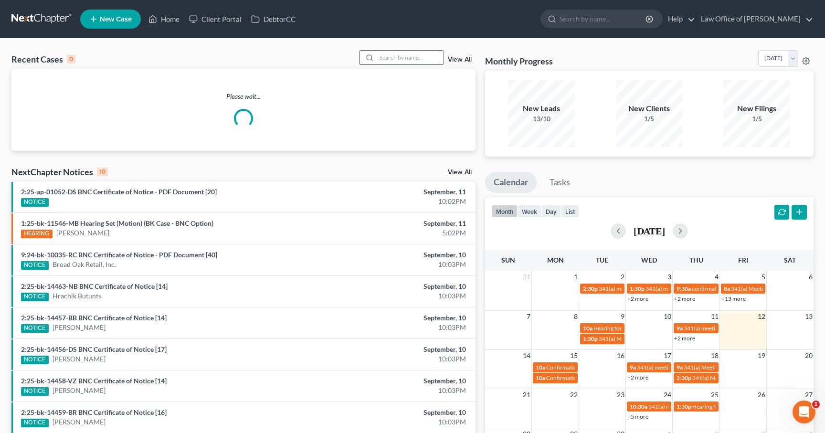
click at [400, 58] on input "search" at bounding box center [410, 58] width 67 height 14
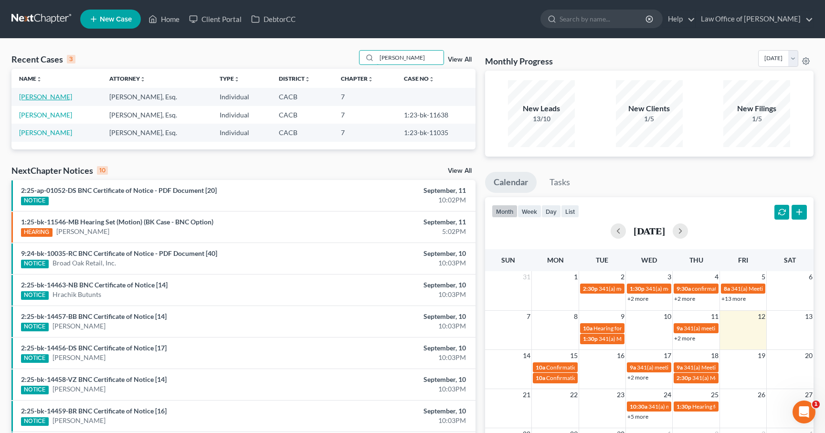
type input "noemi"
click at [59, 98] on link "[PERSON_NAME]" at bounding box center [45, 97] width 53 height 8
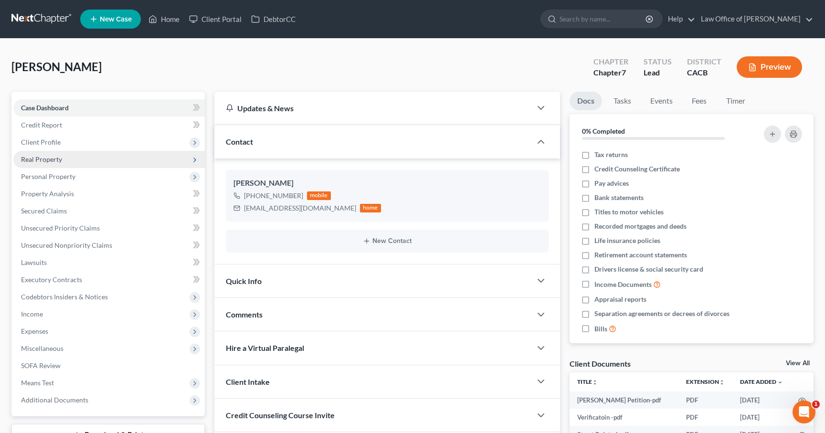
click at [49, 154] on span "Real Property" at bounding box center [108, 159] width 191 height 17
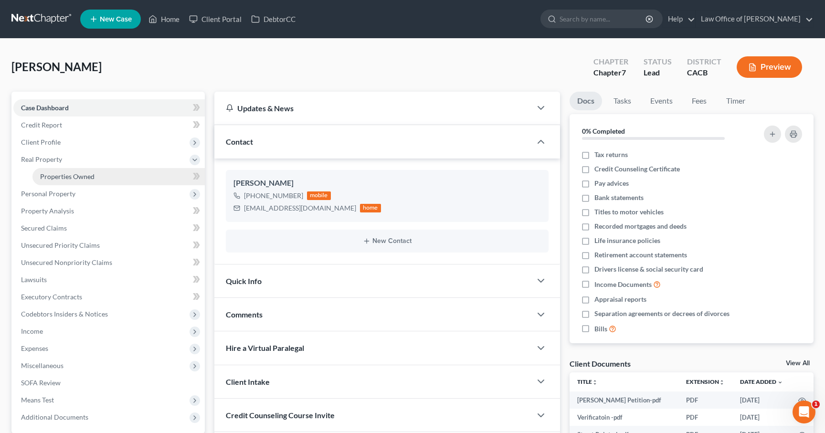
click at [58, 179] on span "Properties Owned" at bounding box center [67, 176] width 54 height 8
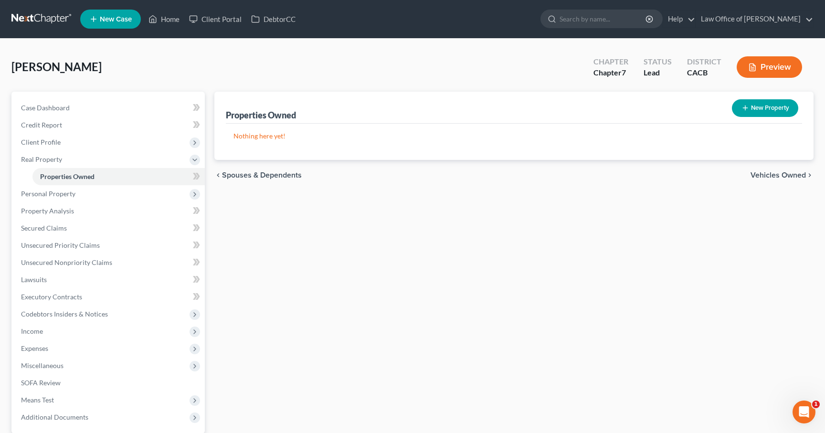
click at [45, 17] on link at bounding box center [41, 19] width 61 height 17
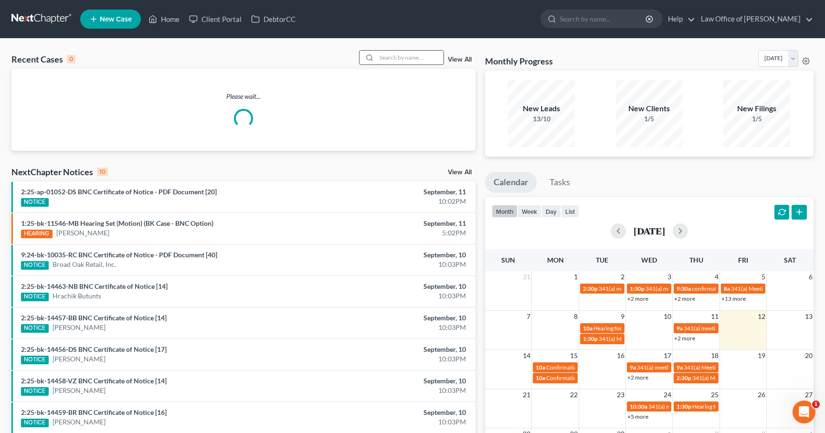
click at [404, 60] on input "search" at bounding box center [410, 58] width 67 height 14
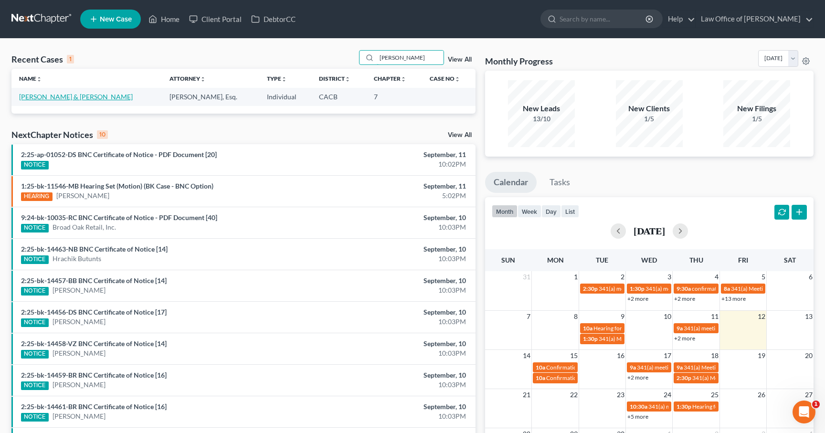
type input "[PERSON_NAME]"
click at [50, 95] on link "[PERSON_NAME] & [PERSON_NAME]" at bounding box center [76, 97] width 114 height 8
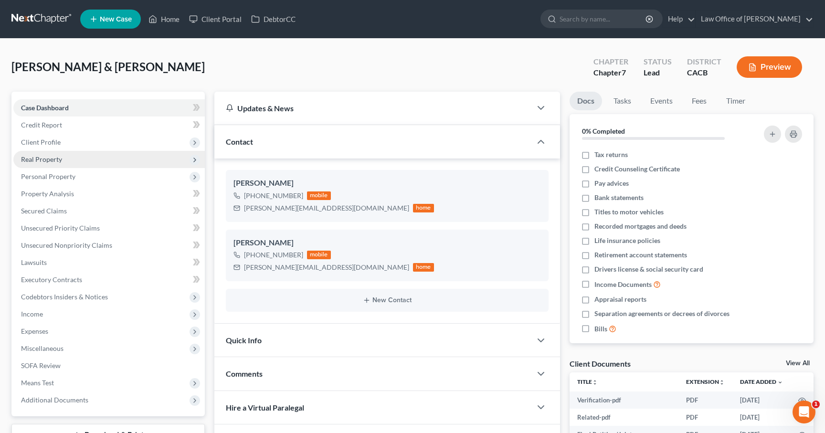
click at [28, 158] on span "Real Property" at bounding box center [41, 159] width 41 height 8
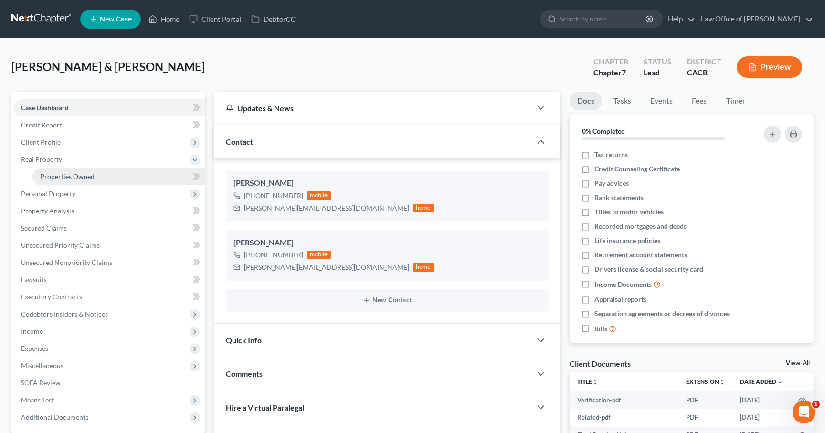
click at [53, 174] on span "Properties Owned" at bounding box center [67, 176] width 54 height 8
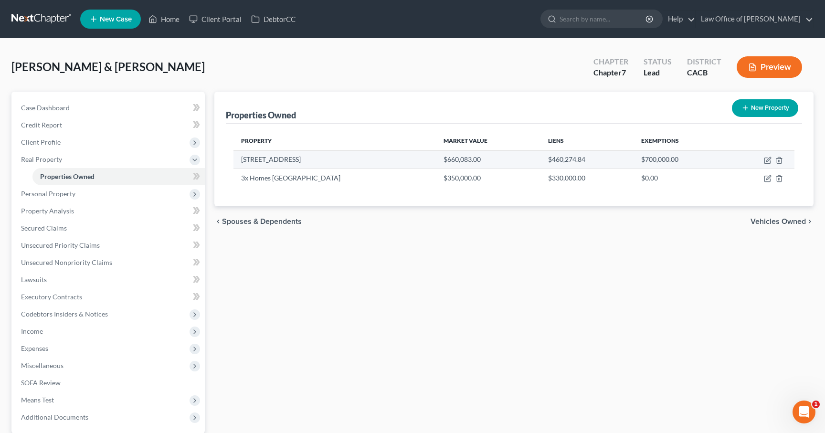
drag, startPoint x: 300, startPoint y: 159, endPoint x: 242, endPoint y: 160, distance: 57.3
click at [242, 160] on td "[STREET_ADDRESS]" at bounding box center [334, 159] width 202 height 18
copy td "[STREET_ADDRESS]"
click at [489, 74] on div "[PERSON_NAME] & [PERSON_NAME] Upgraded Chapter Chapter 7 Status Lead District C…" at bounding box center [412, 71] width 802 height 42
click at [35, 21] on link at bounding box center [41, 19] width 61 height 17
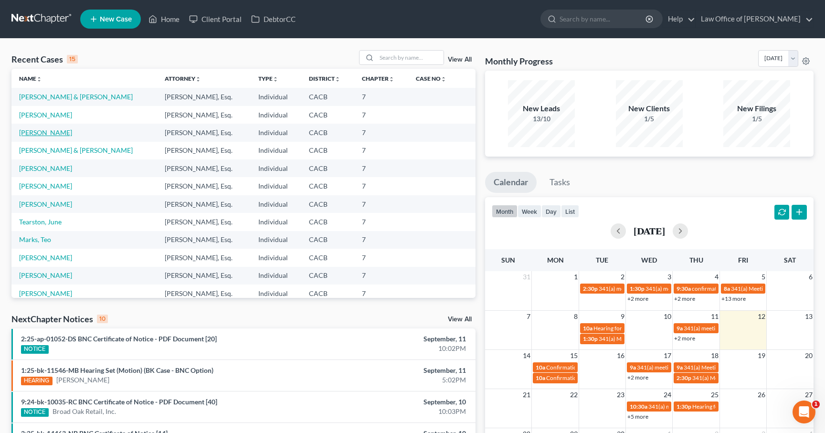
click at [42, 134] on link "[PERSON_NAME]" at bounding box center [45, 132] width 53 height 8
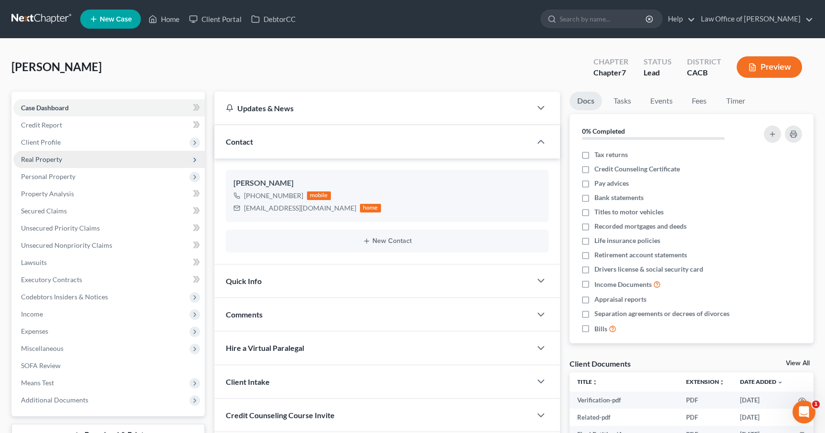
click at [38, 158] on span "Real Property" at bounding box center [41, 159] width 41 height 8
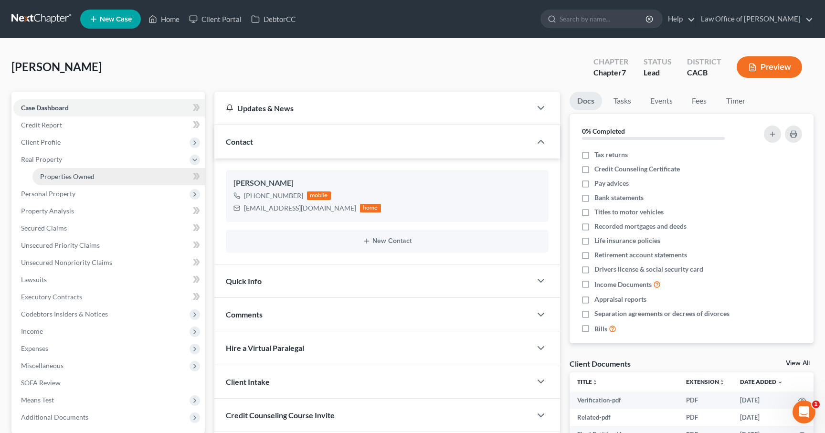
click at [59, 175] on span "Properties Owned" at bounding box center [67, 176] width 54 height 8
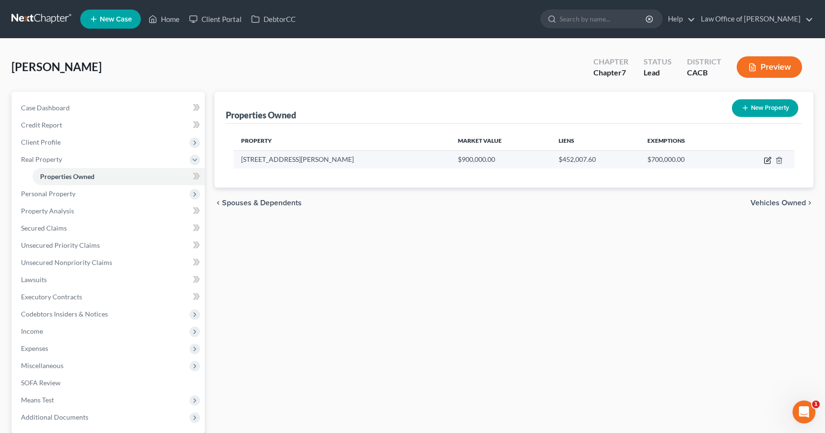
click at [767, 162] on icon "button" at bounding box center [768, 161] width 8 height 8
select select "4"
select select "0"
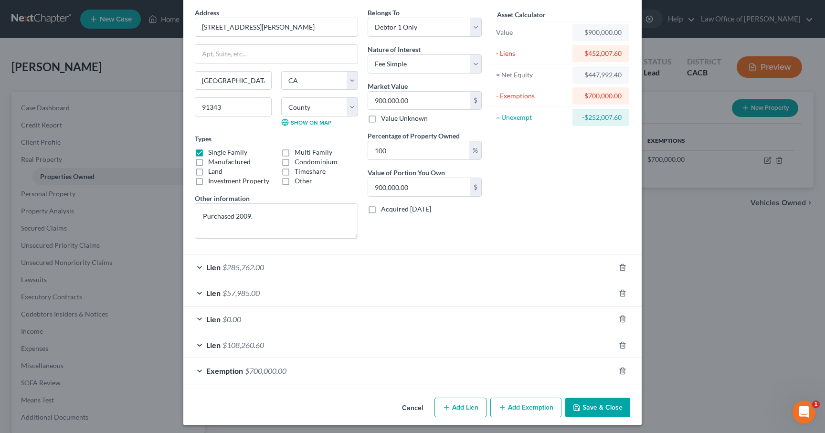
scroll to position [40, 0]
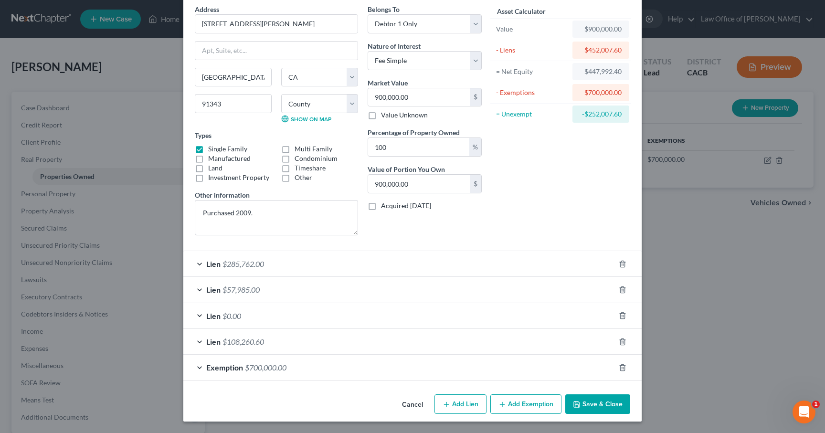
click at [290, 336] on div "Lien $108,260.60" at bounding box center [399, 341] width 432 height 25
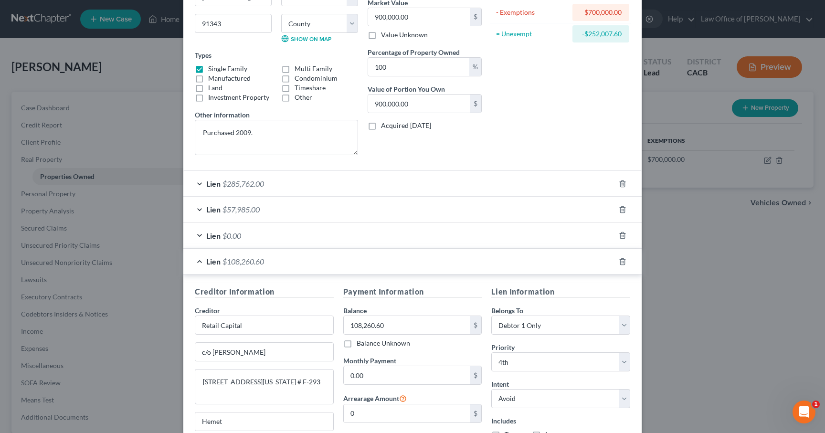
scroll to position [127, 0]
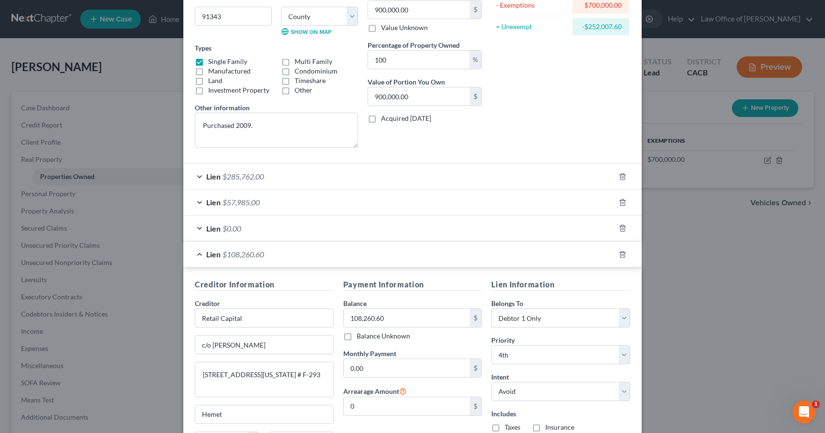
click at [259, 196] on div "Lien $57,985.00" at bounding box center [399, 202] width 432 height 25
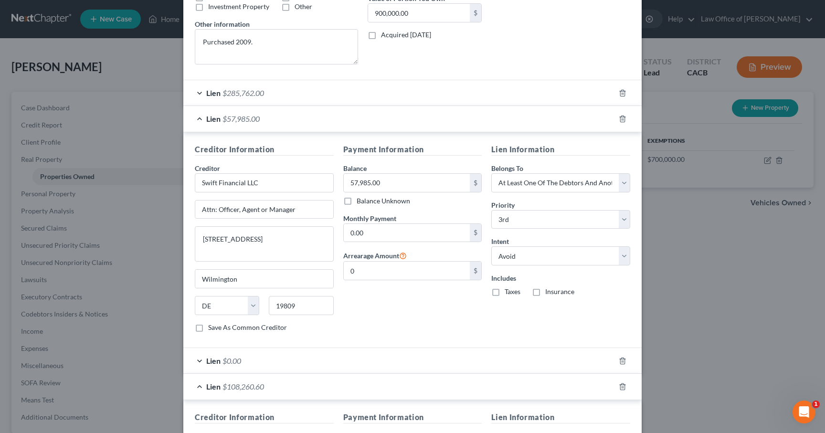
scroll to position [212, 0]
click at [702, 267] on div "Edit Property × Address * 8517 [PERSON_NAME][GEOGRAPHIC_DATA] [GEOGRAPHIC_DATA]…" at bounding box center [412, 216] width 825 height 433
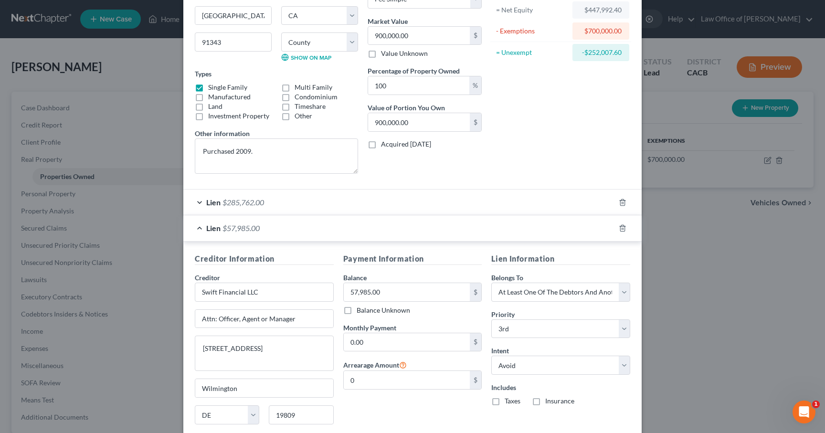
scroll to position [0, 0]
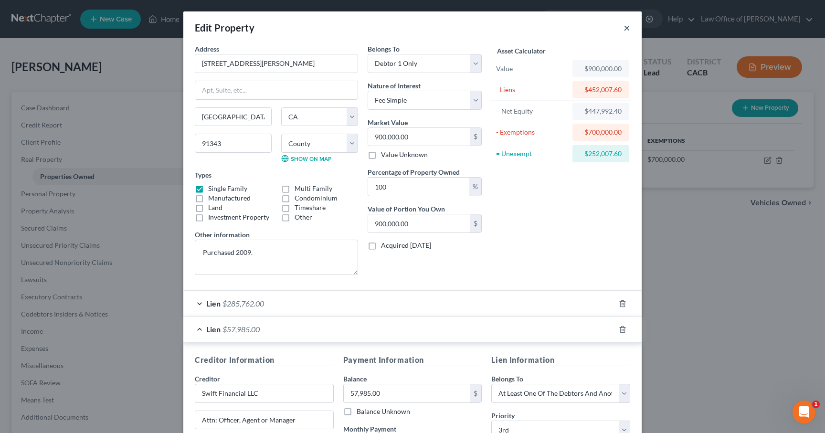
click at [628, 29] on button "×" at bounding box center [626, 27] width 7 height 11
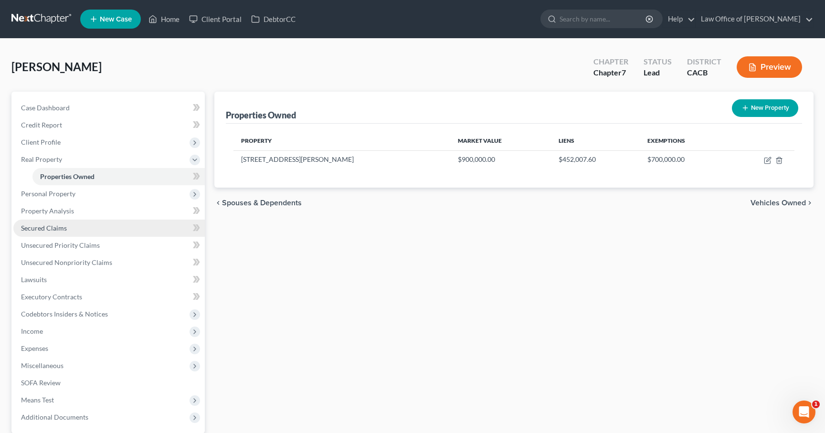
click at [46, 225] on span "Secured Claims" at bounding box center [44, 228] width 46 height 8
